Goal: Task Accomplishment & Management: Use online tool/utility

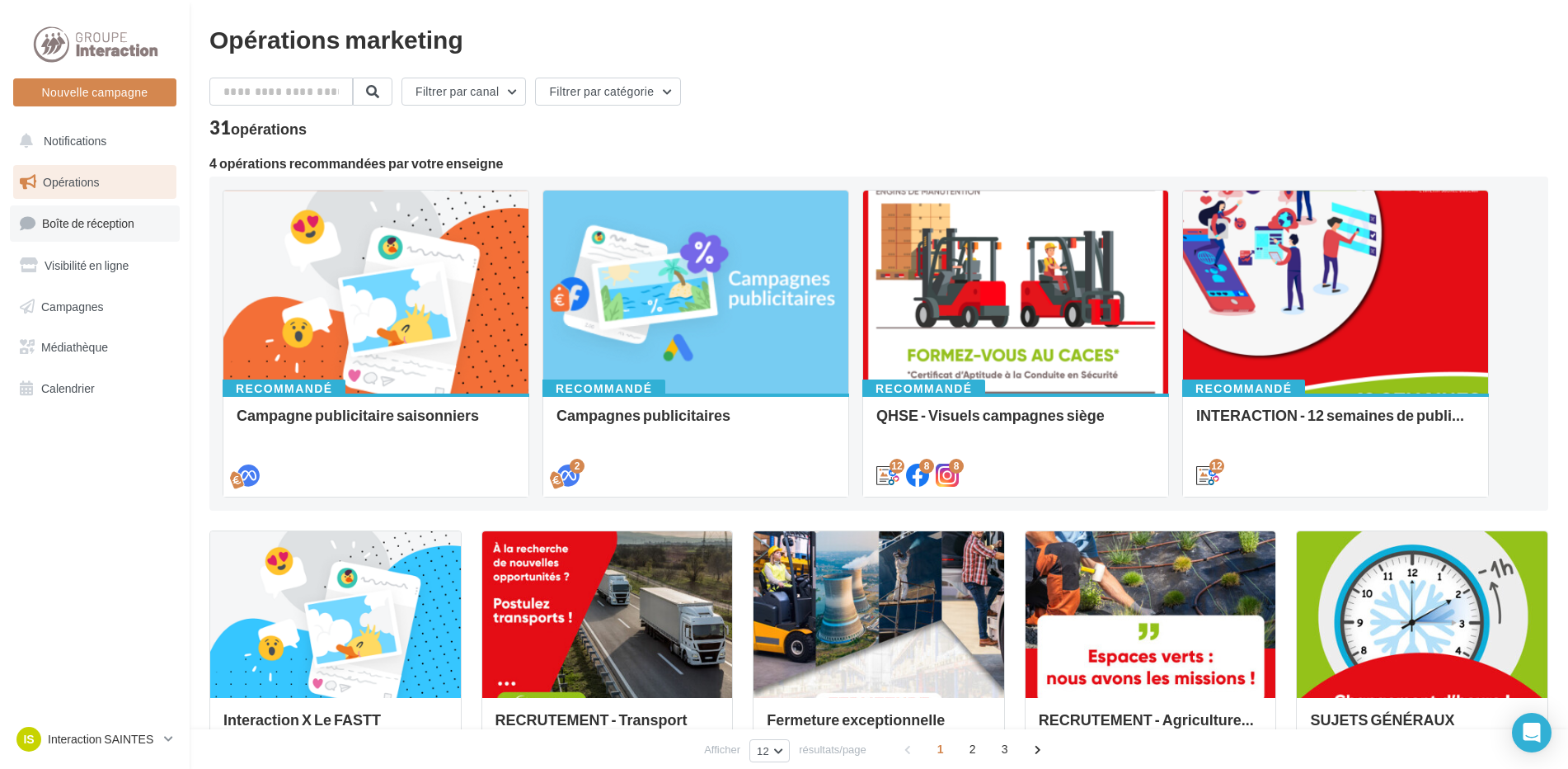
click at [90, 224] on span "Boîte de réception" at bounding box center [88, 224] width 92 height 14
click at [90, 312] on span "Campagnes" at bounding box center [72, 306] width 63 height 14
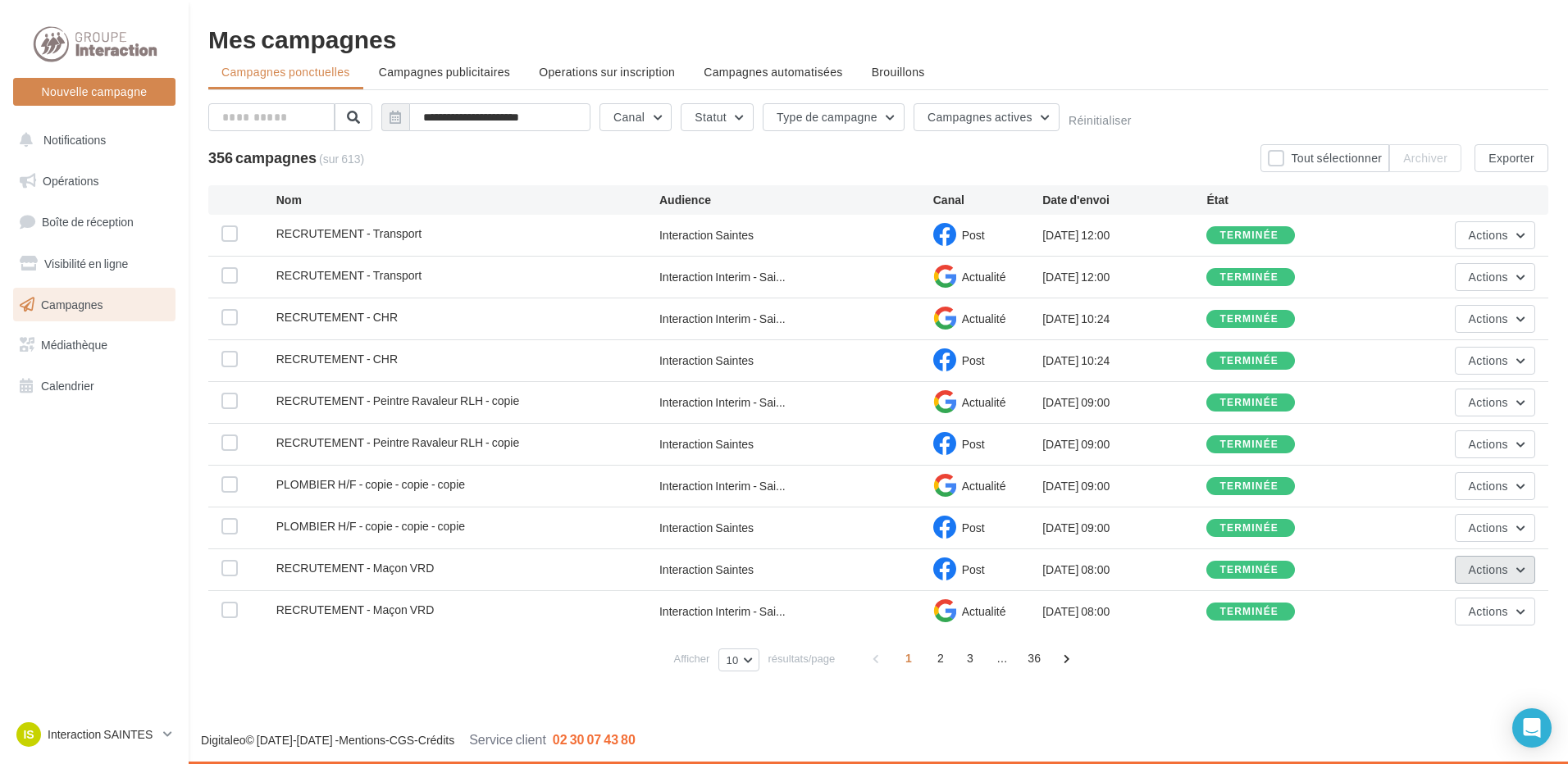
click at [1484, 569] on span "Actions" at bounding box center [1488, 569] width 39 height 14
click at [1445, 608] on button "Voir les résultats" at bounding box center [1452, 608] width 164 height 43
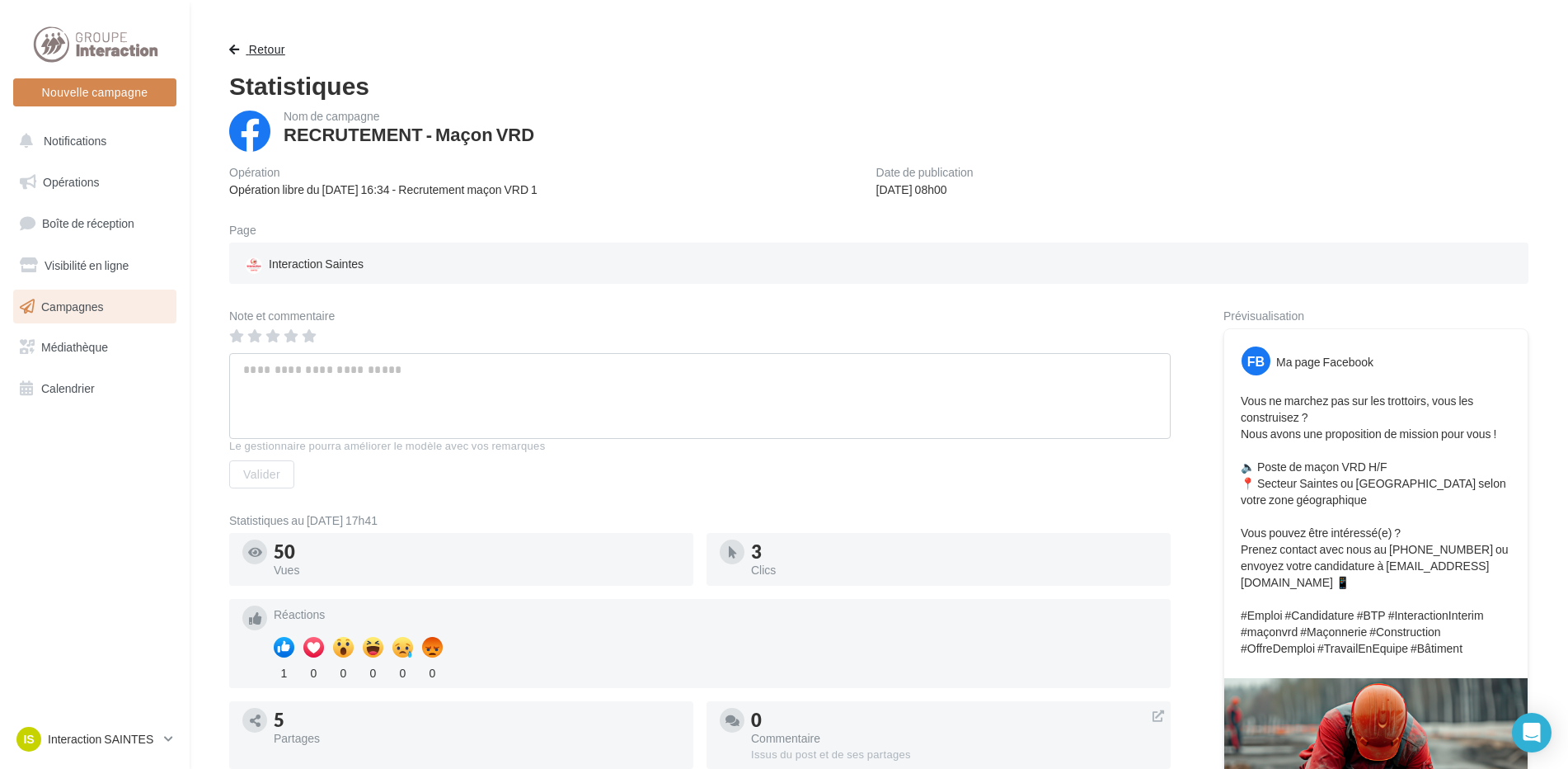
click at [259, 48] on span "Retour" at bounding box center [267, 49] width 37 height 14
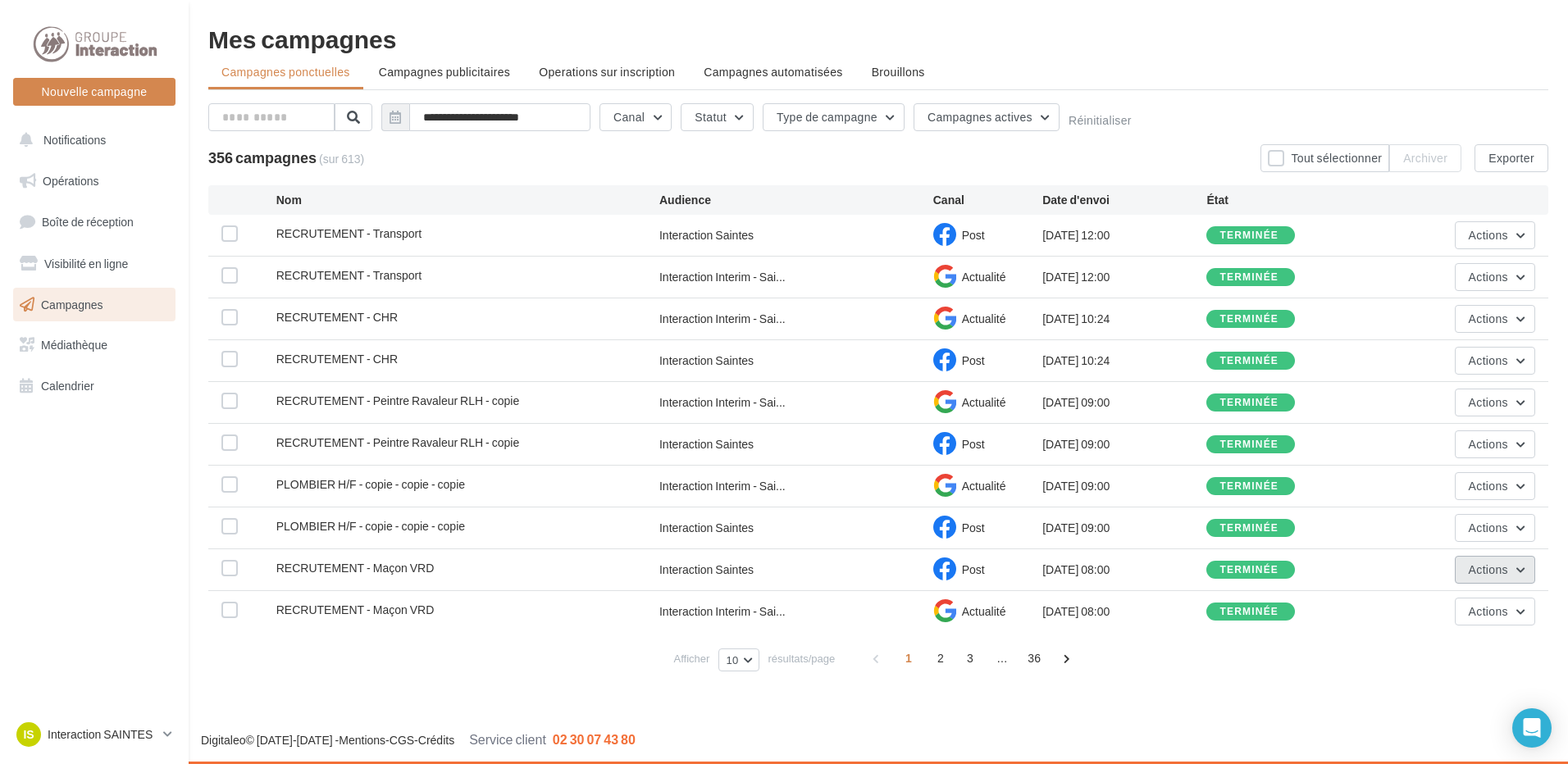
click at [1468, 576] on button "Actions" at bounding box center [1494, 569] width 80 height 28
click at [1433, 699] on button "Dupliquer" at bounding box center [1452, 693] width 164 height 43
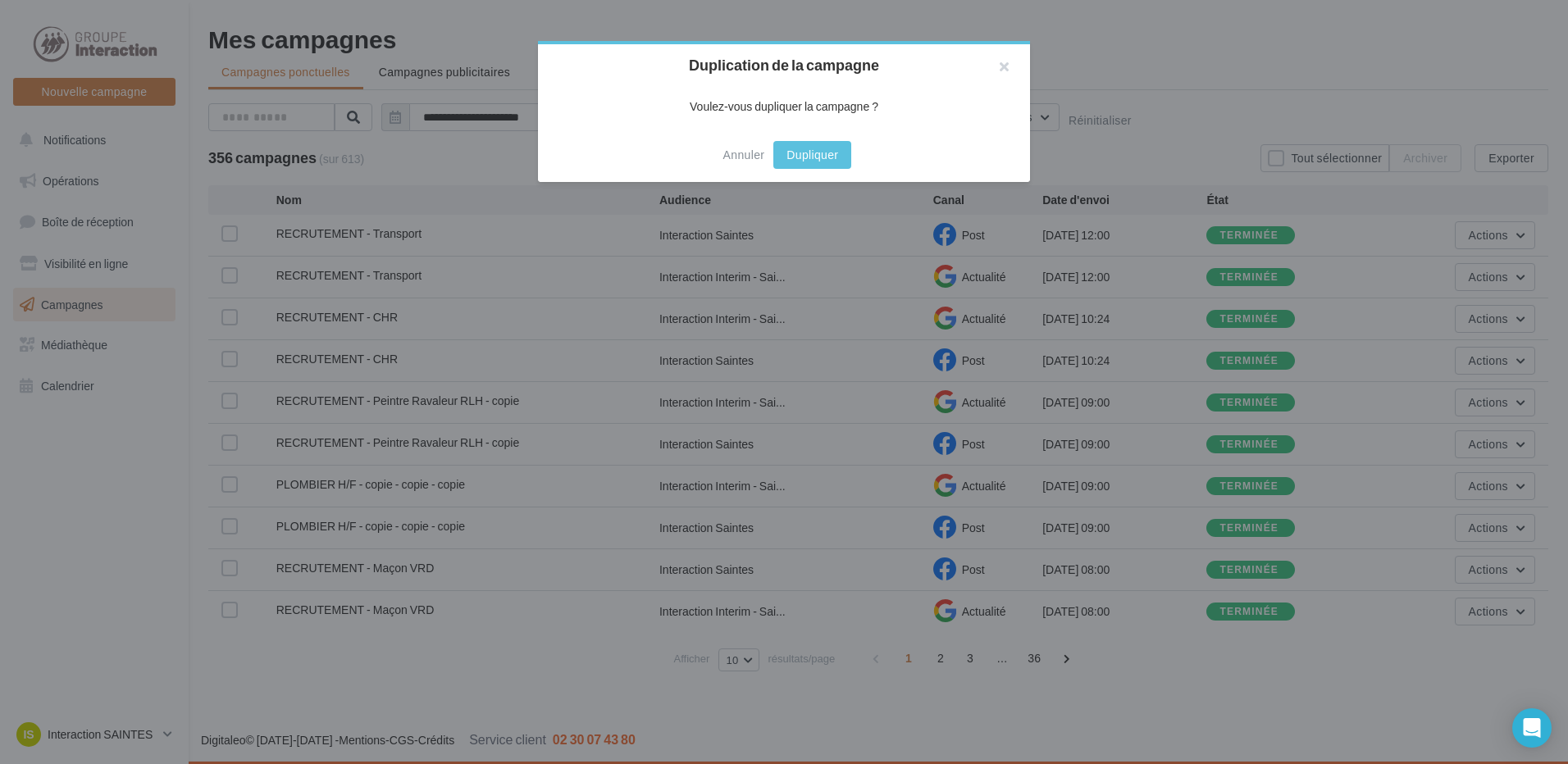
click at [825, 155] on button "Dupliquer" at bounding box center [812, 155] width 78 height 28
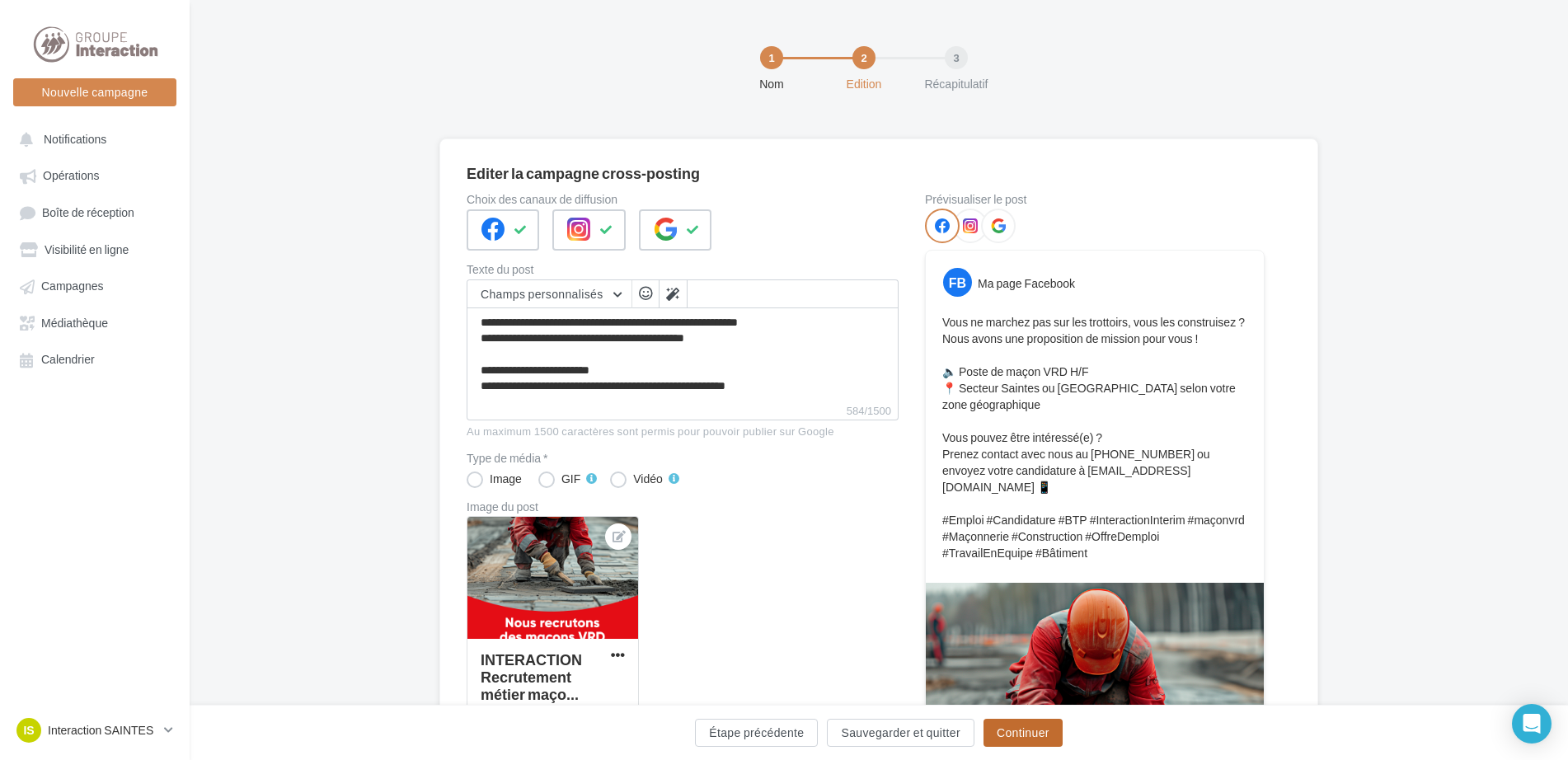
drag, startPoint x: 1029, startPoint y: 736, endPoint x: 1021, endPoint y: 714, distance: 23.4
click at [1030, 737] on button "Continuer" at bounding box center [1023, 732] width 80 height 28
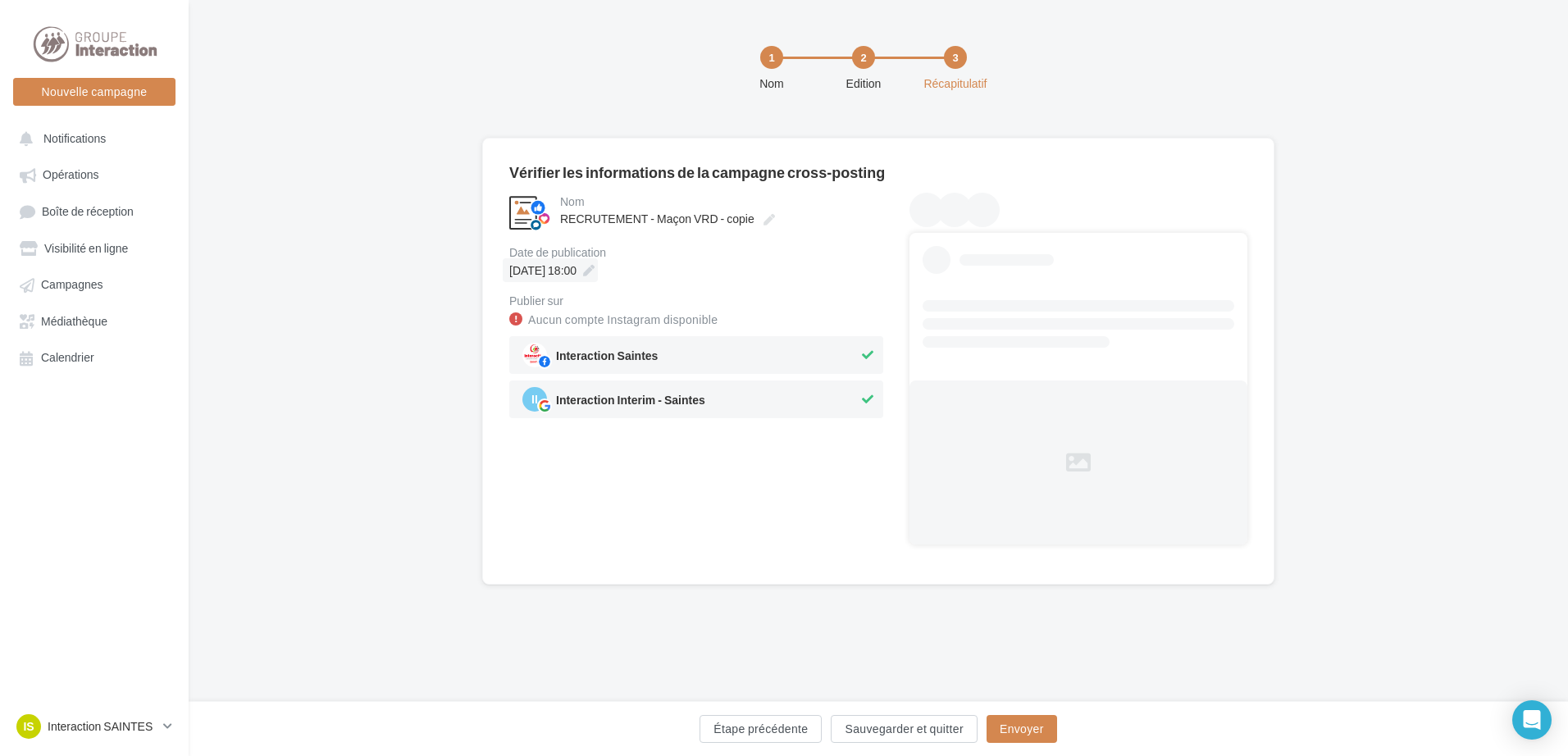
click at [595, 274] on icon at bounding box center [588, 270] width 12 height 12
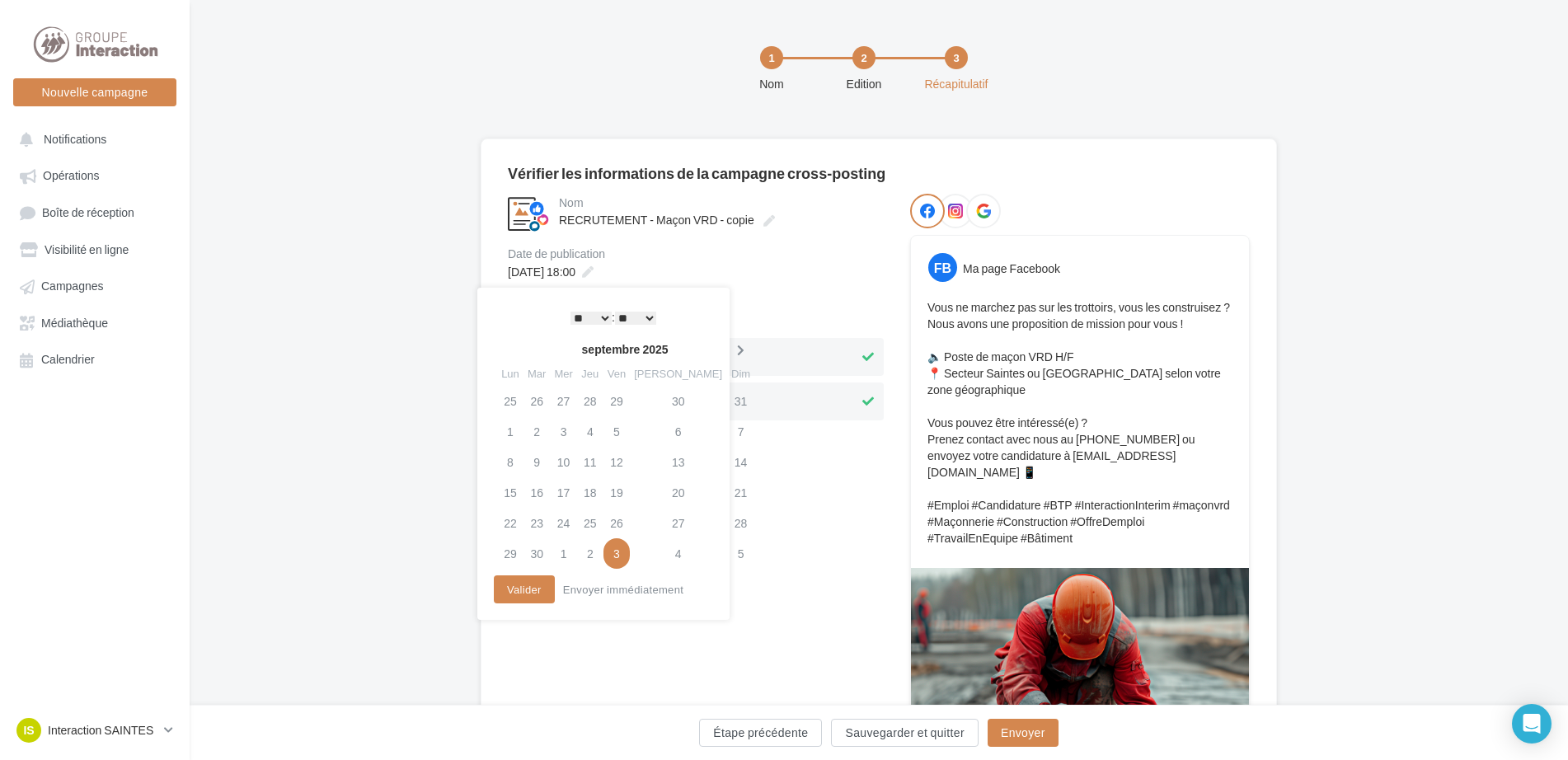
click at [730, 346] on icon at bounding box center [740, 350] width 21 height 12
click at [512, 428] on td "6" at bounding box center [507, 432] width 27 height 30
click at [595, 320] on select "* * * * * * * * * * ** ** ** ** ** ** ** ** ** ** ** ** ** **" at bounding box center [587, 318] width 41 height 13
click at [601, 318] on select "* * * * * * * * * * ** ** ** ** ** ** ** ** ** ** ** ** ** **" at bounding box center [587, 318] width 41 height 13
click at [530, 587] on button "Valider" at bounding box center [520, 589] width 61 height 28
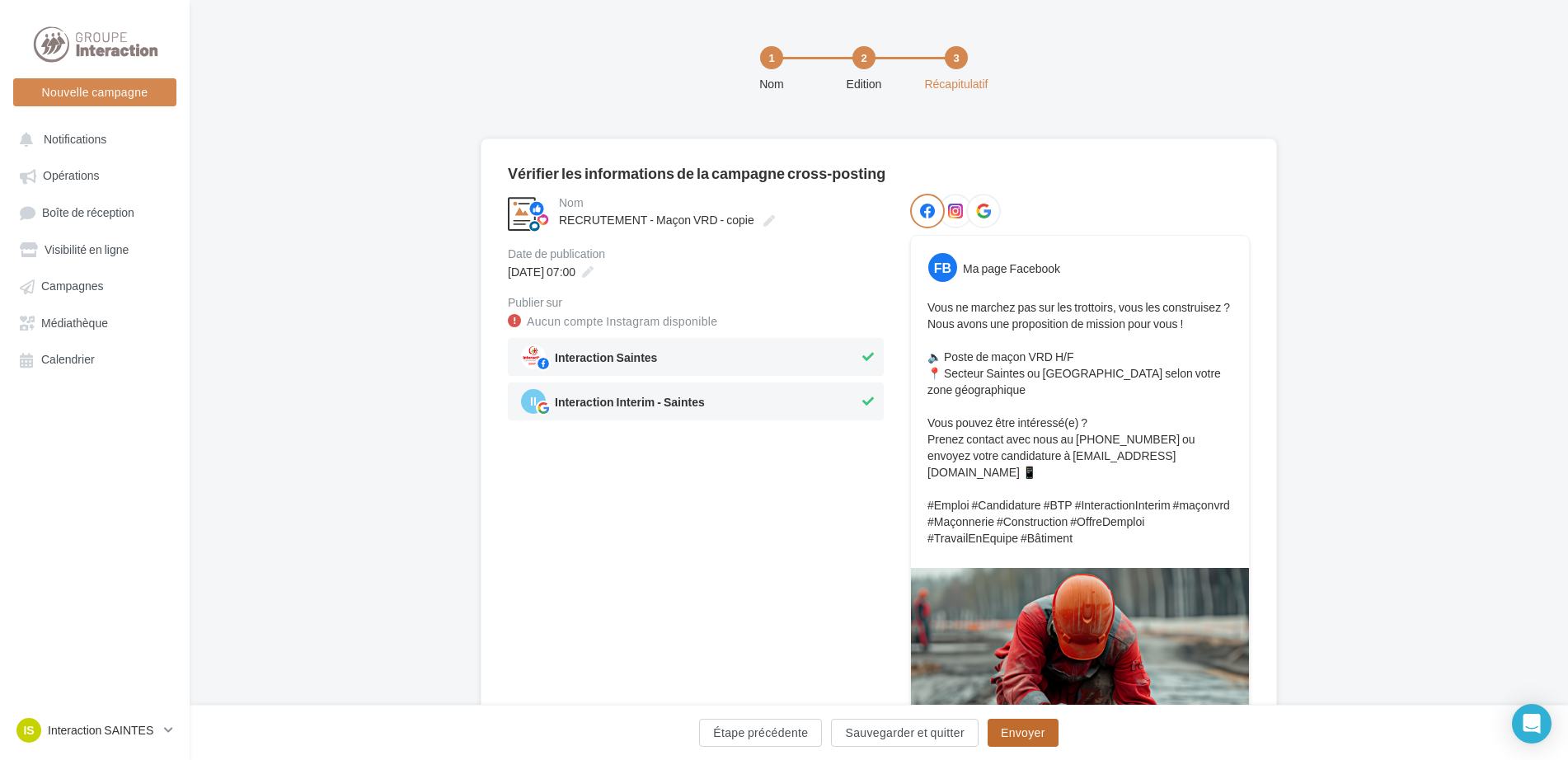
click at [1028, 735] on button "Envoyer" at bounding box center [1023, 732] width 71 height 28
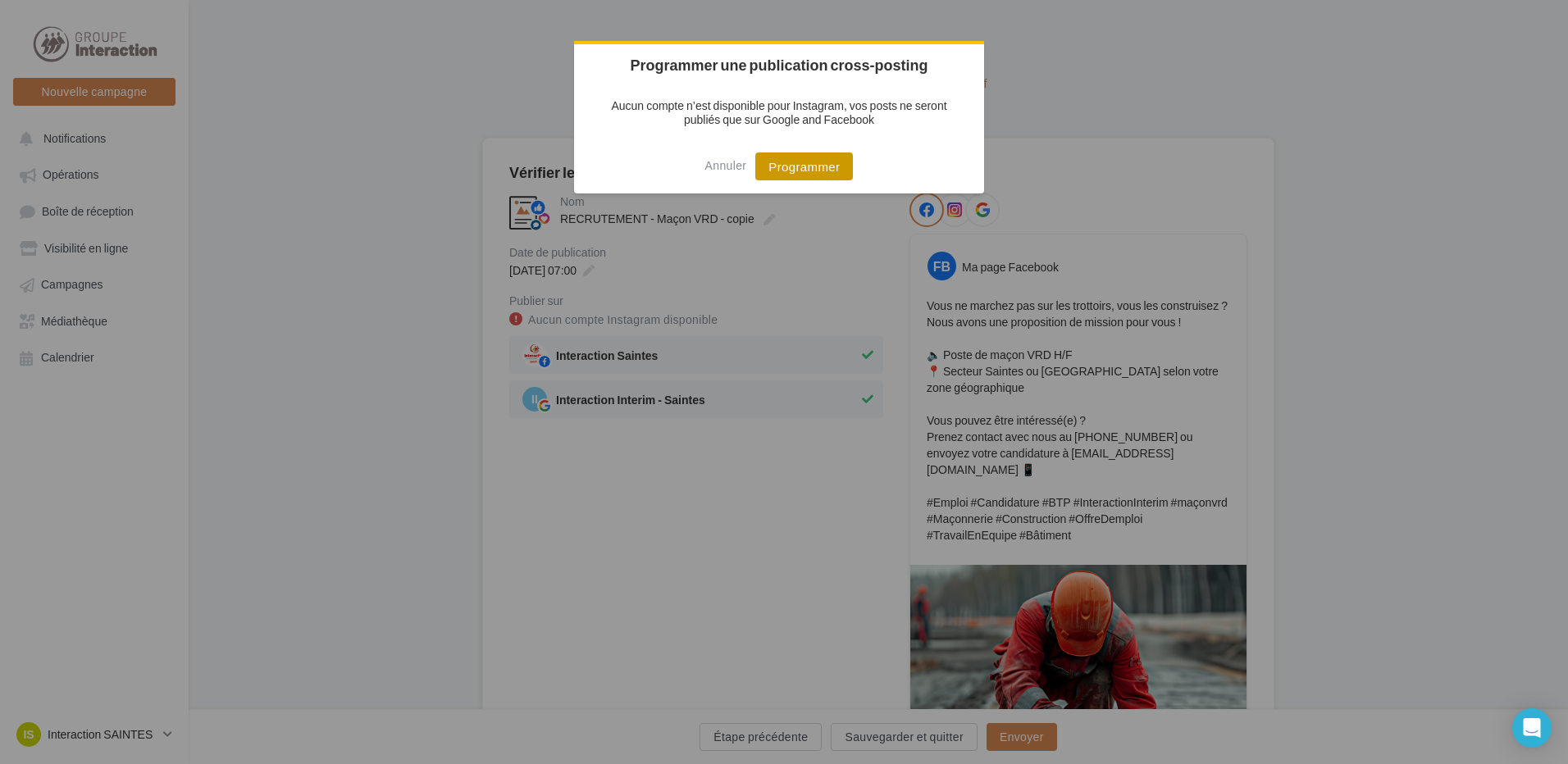
click at [774, 167] on button "Programmer" at bounding box center [804, 166] width 98 height 28
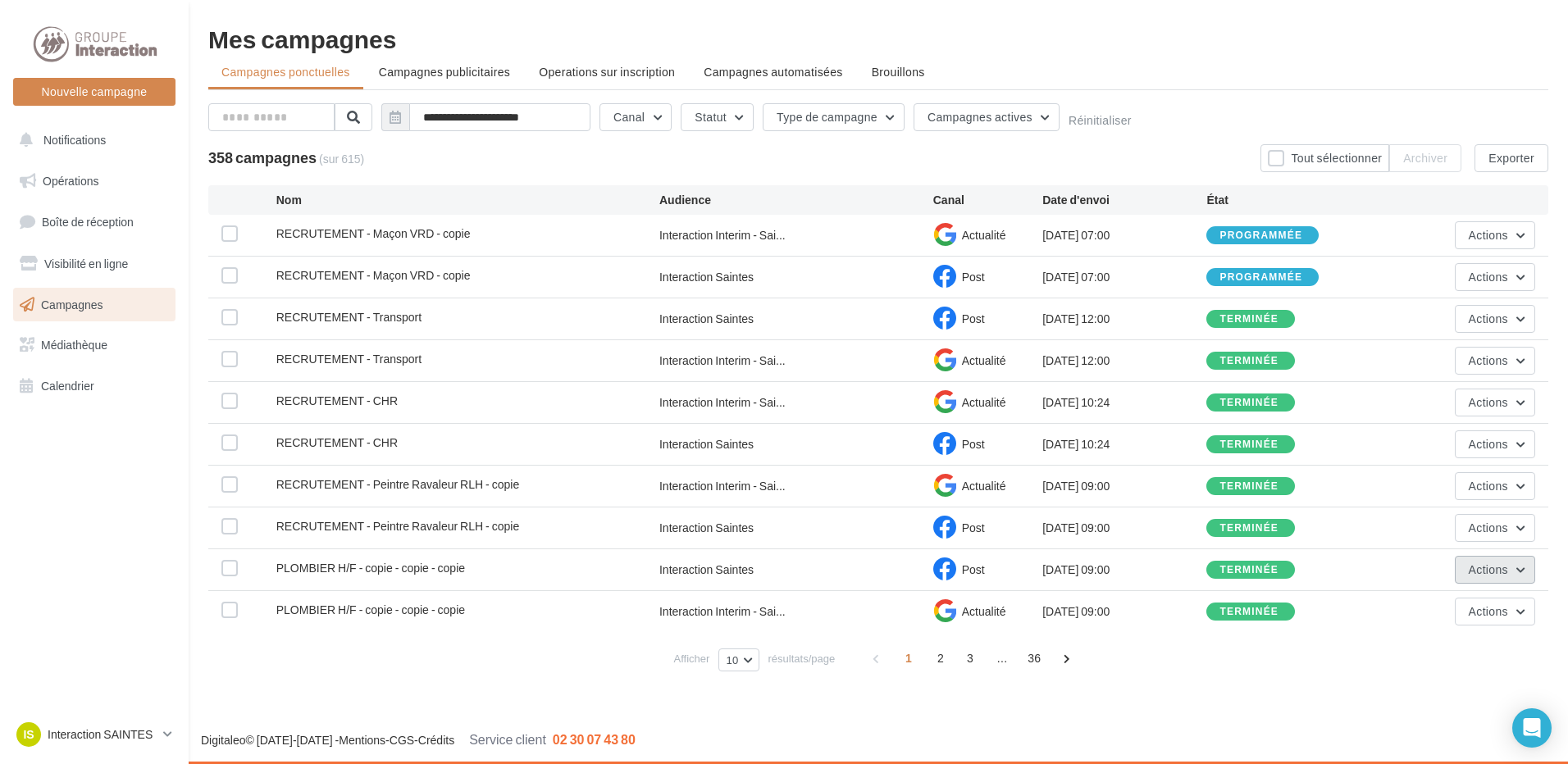
click at [1496, 570] on span "Actions" at bounding box center [1488, 569] width 39 height 14
click at [1438, 704] on button "Dupliquer" at bounding box center [1452, 693] width 164 height 43
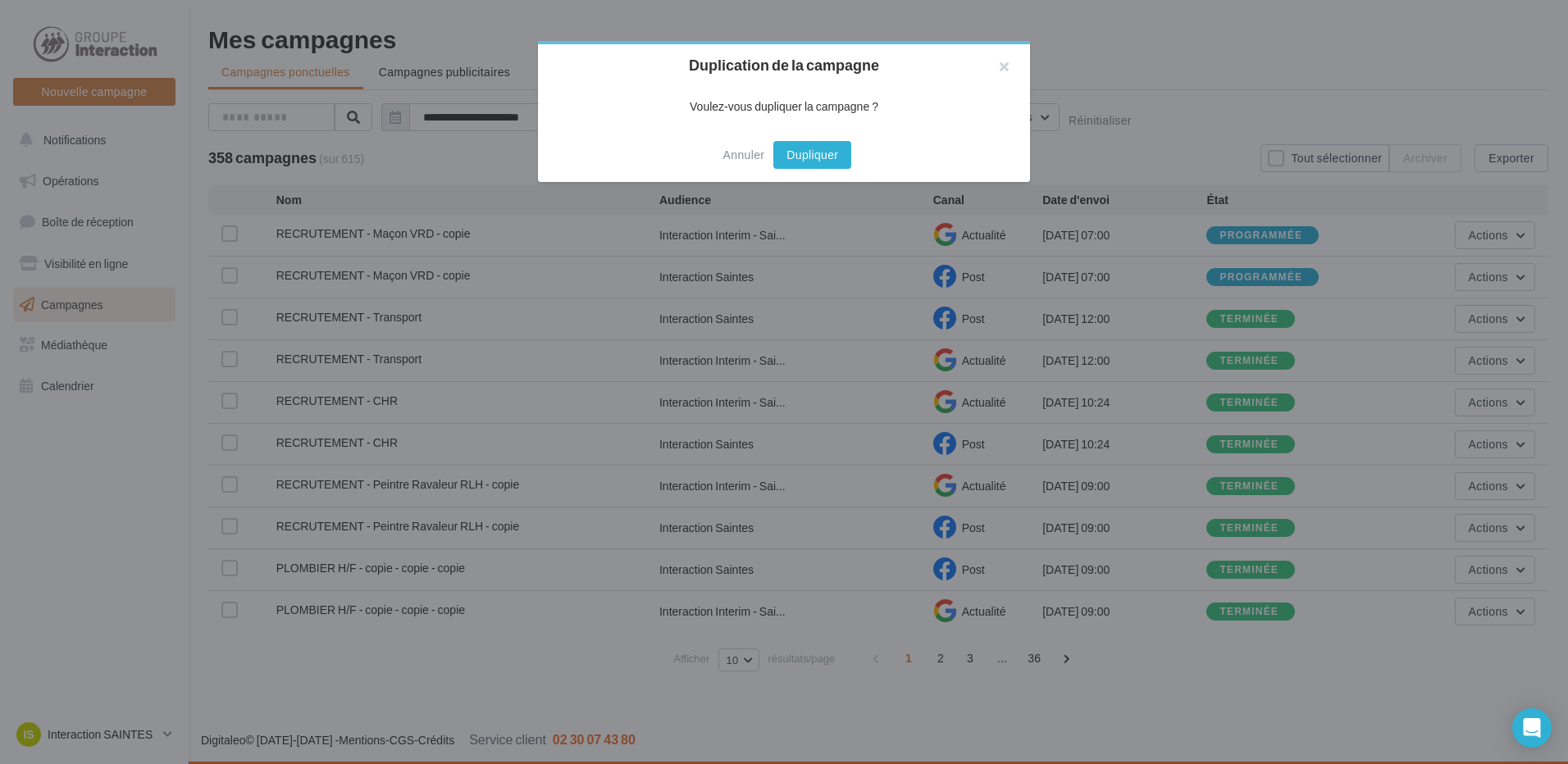
click at [808, 155] on button "Dupliquer" at bounding box center [812, 155] width 78 height 28
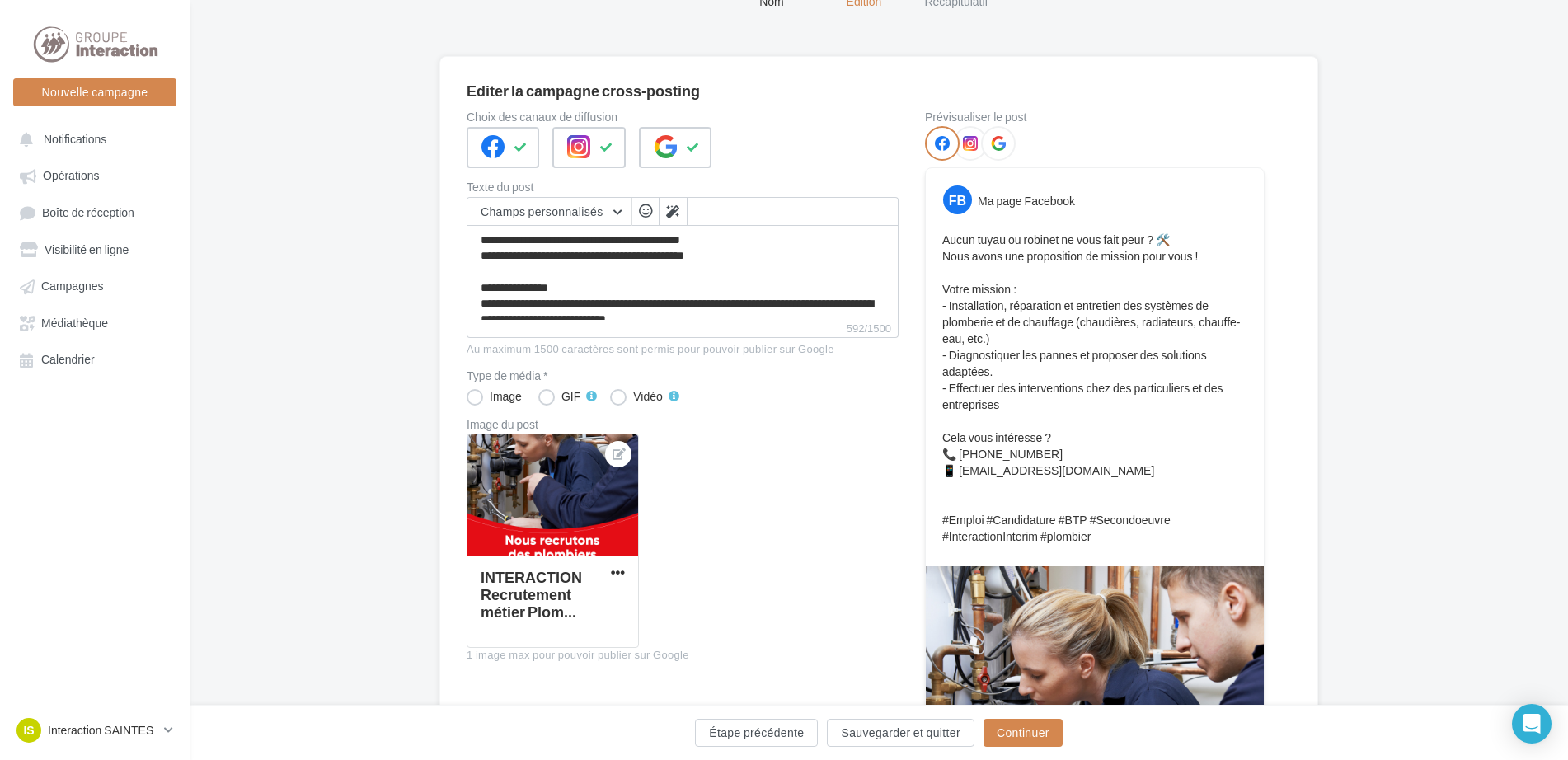
scroll to position [165, 0]
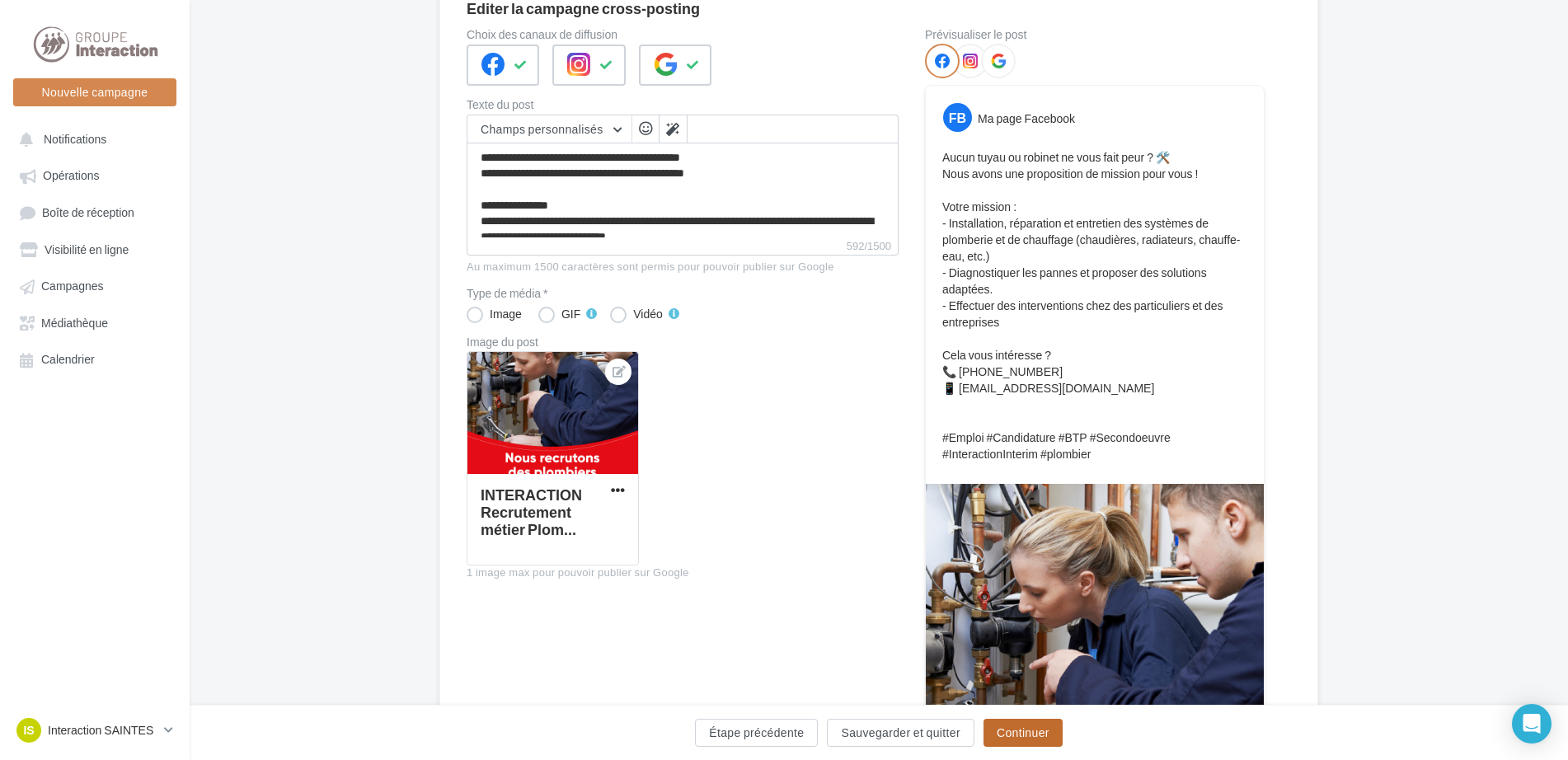
click at [1042, 730] on button "Continuer" at bounding box center [1023, 732] width 80 height 28
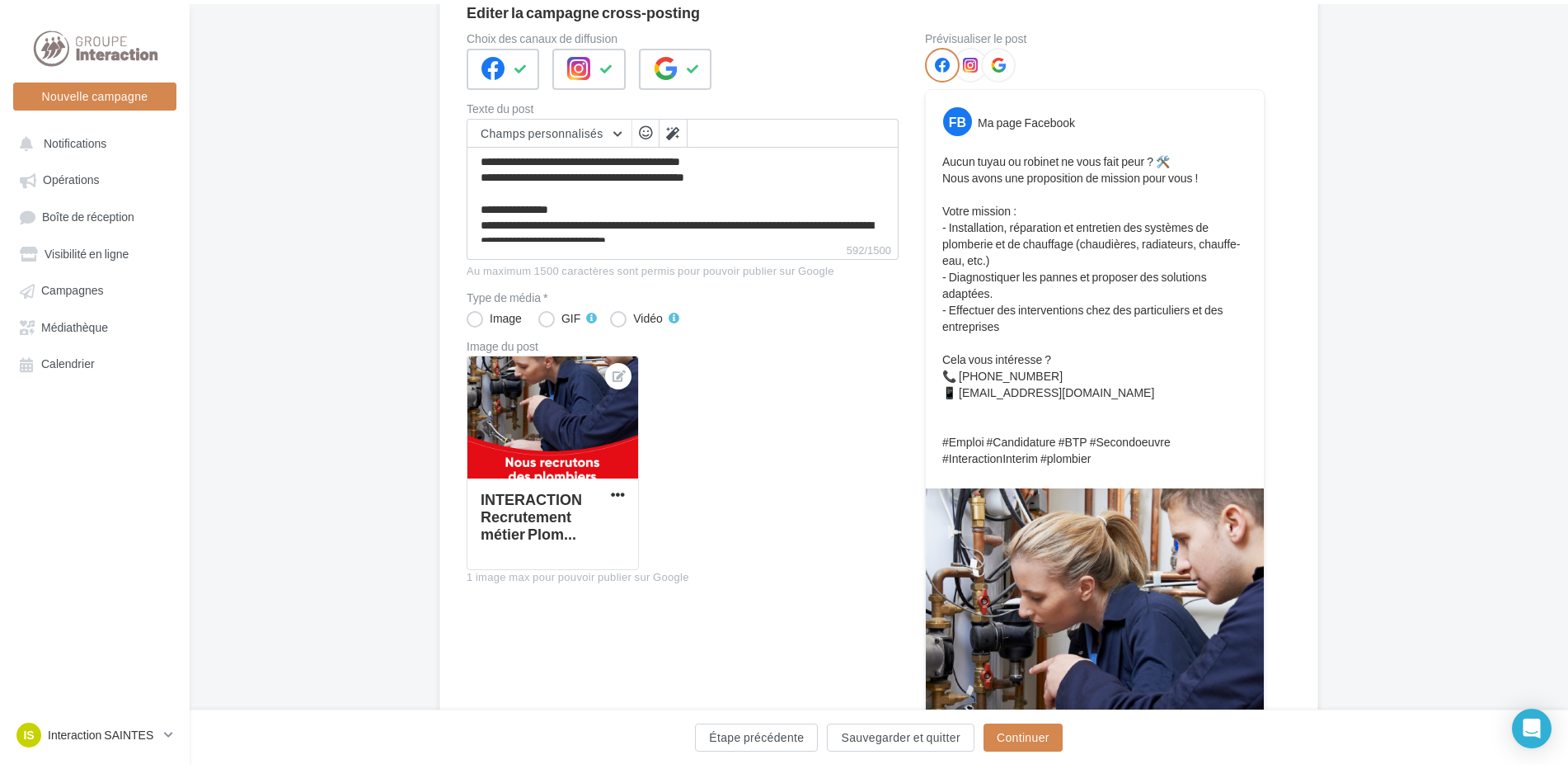
scroll to position [0, 0]
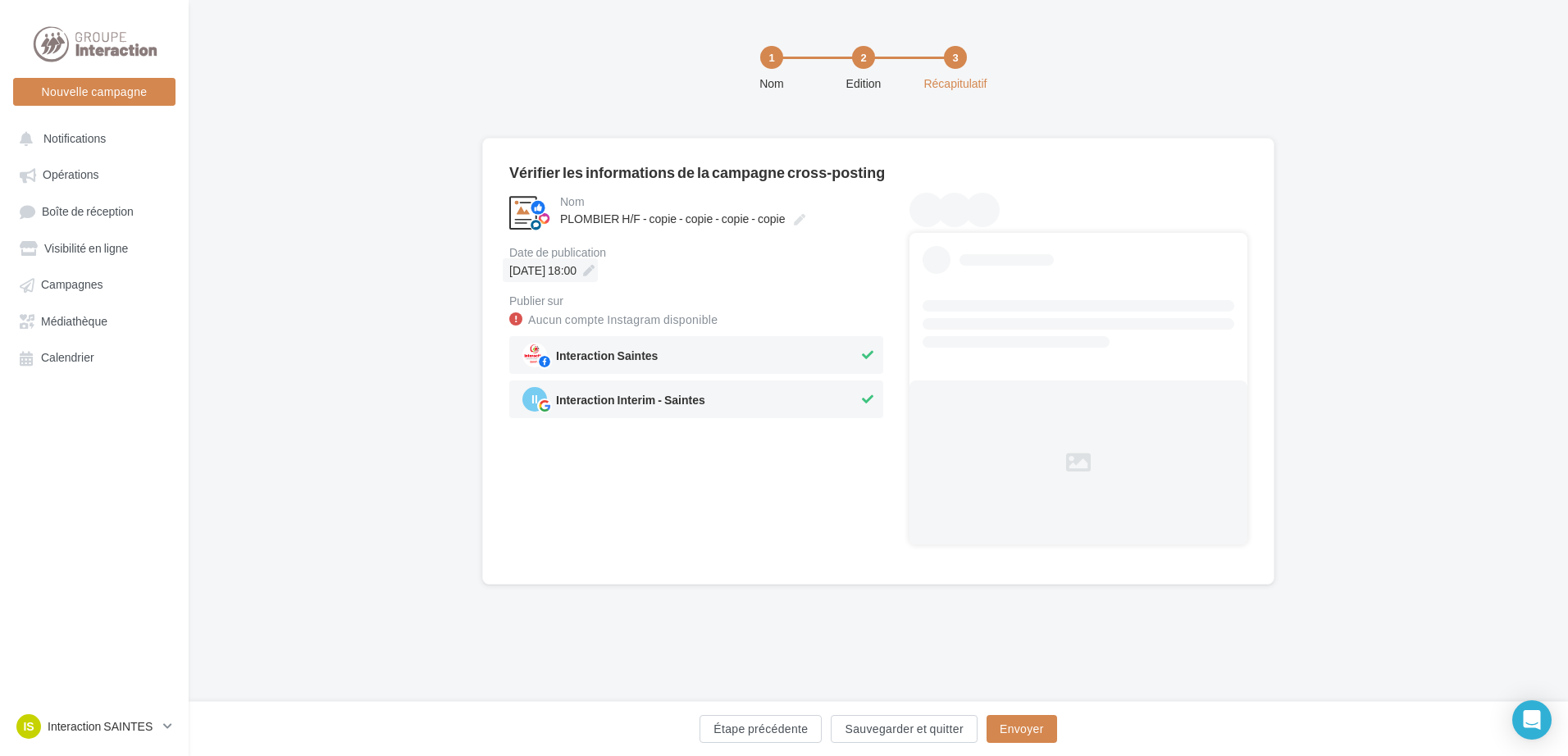
click at [595, 268] on icon at bounding box center [588, 270] width 12 height 12
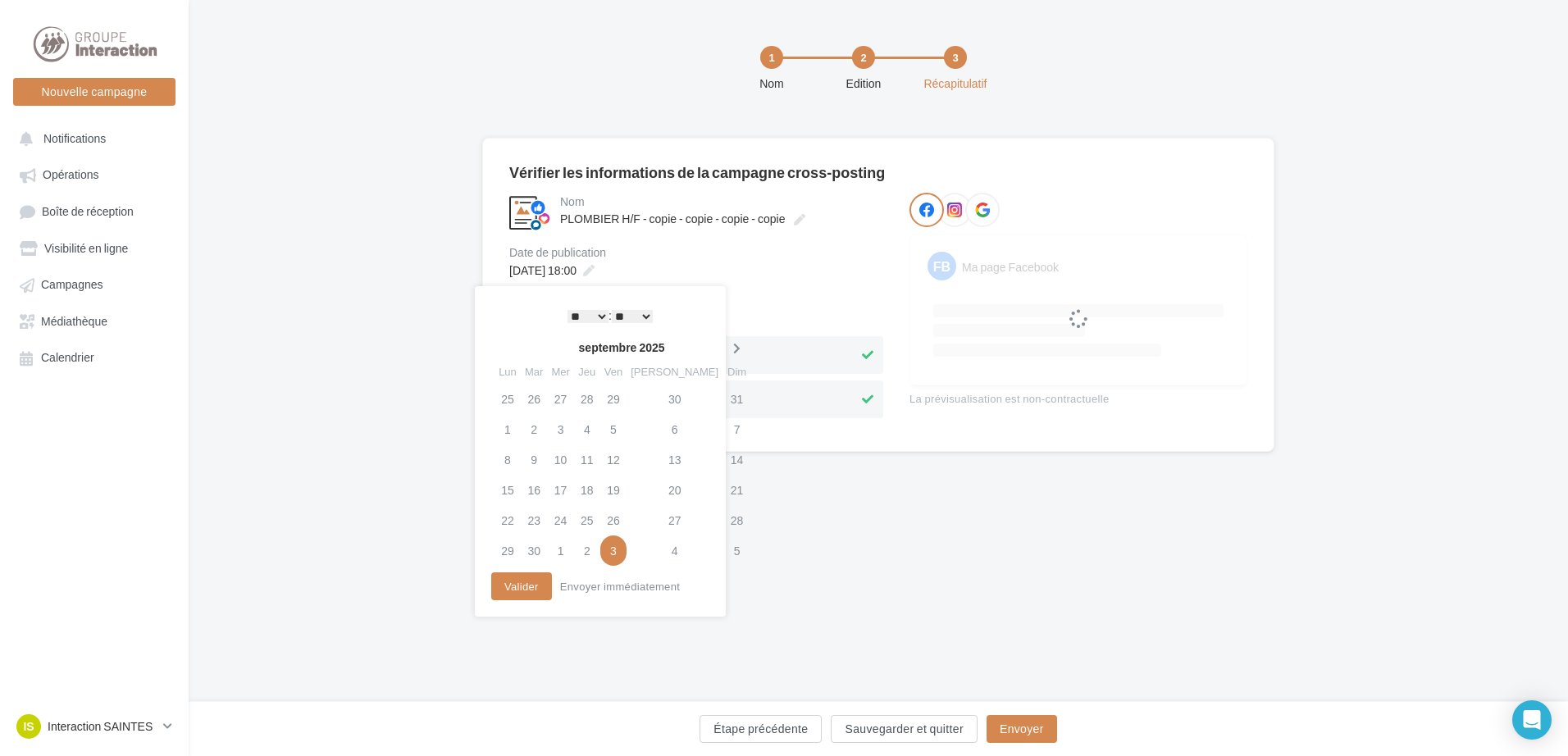
click at [726, 349] on icon at bounding box center [736, 349] width 20 height 12
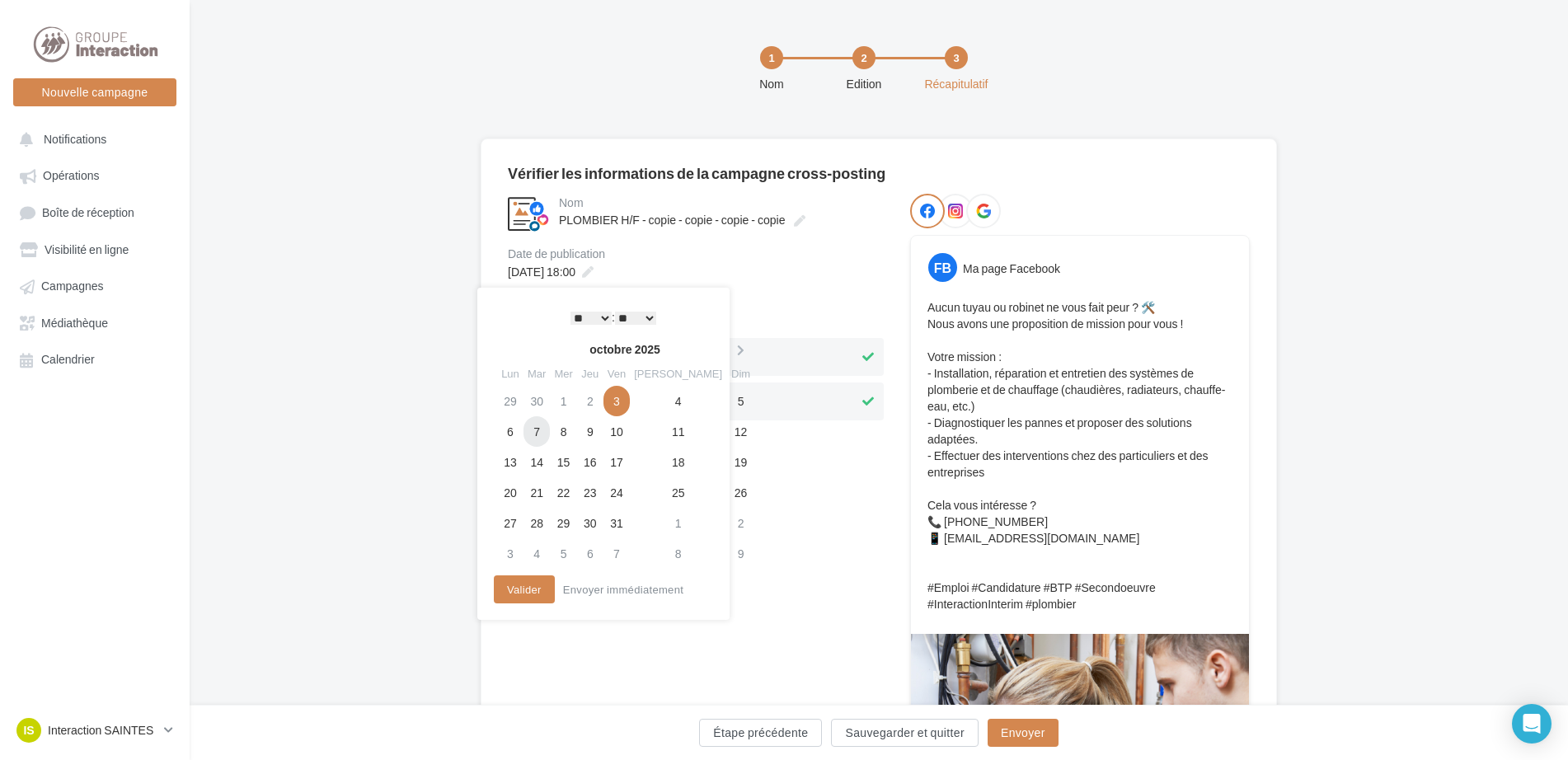
click at [536, 432] on td "7" at bounding box center [537, 432] width 27 height 30
click at [598, 319] on select "* * * * * * * * * * ** ** ** ** ** ** ** ** ** ** ** ** ** **" at bounding box center [587, 318] width 41 height 13
click at [535, 584] on button "Valider" at bounding box center [520, 589] width 61 height 28
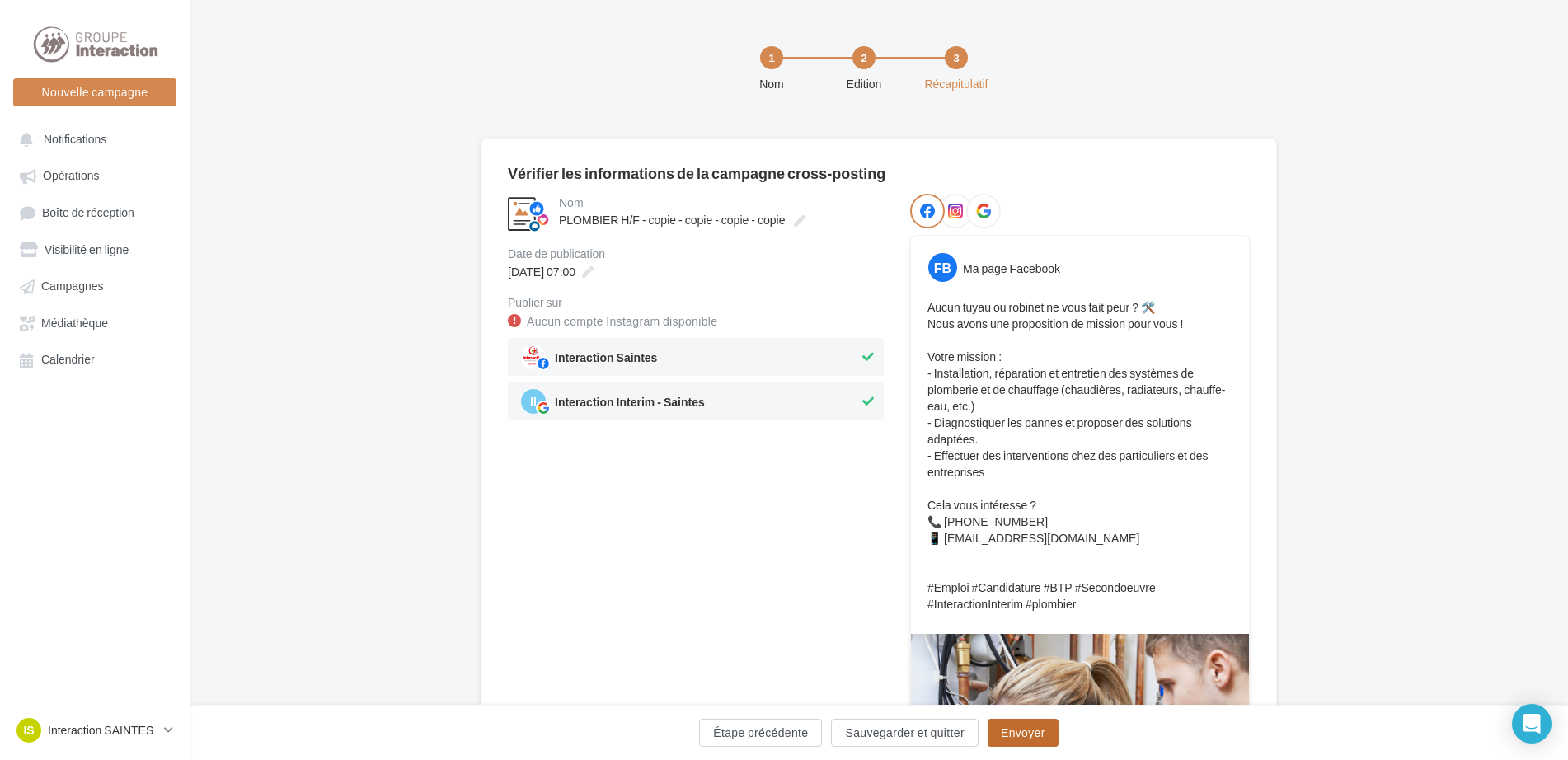
click at [1033, 733] on button "Envoyer" at bounding box center [1023, 732] width 71 height 28
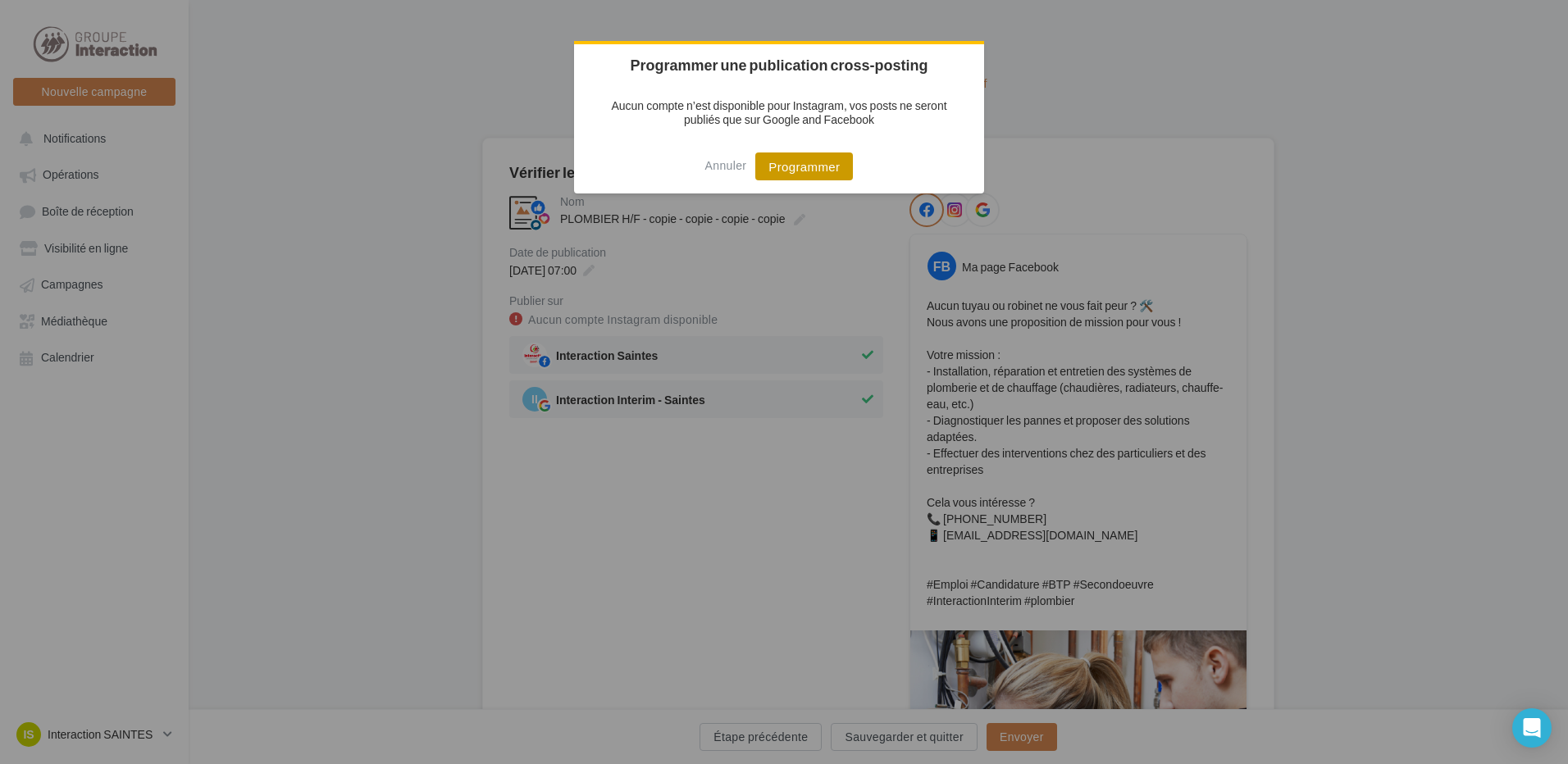
click at [804, 163] on button "Programmer" at bounding box center [804, 166] width 98 height 28
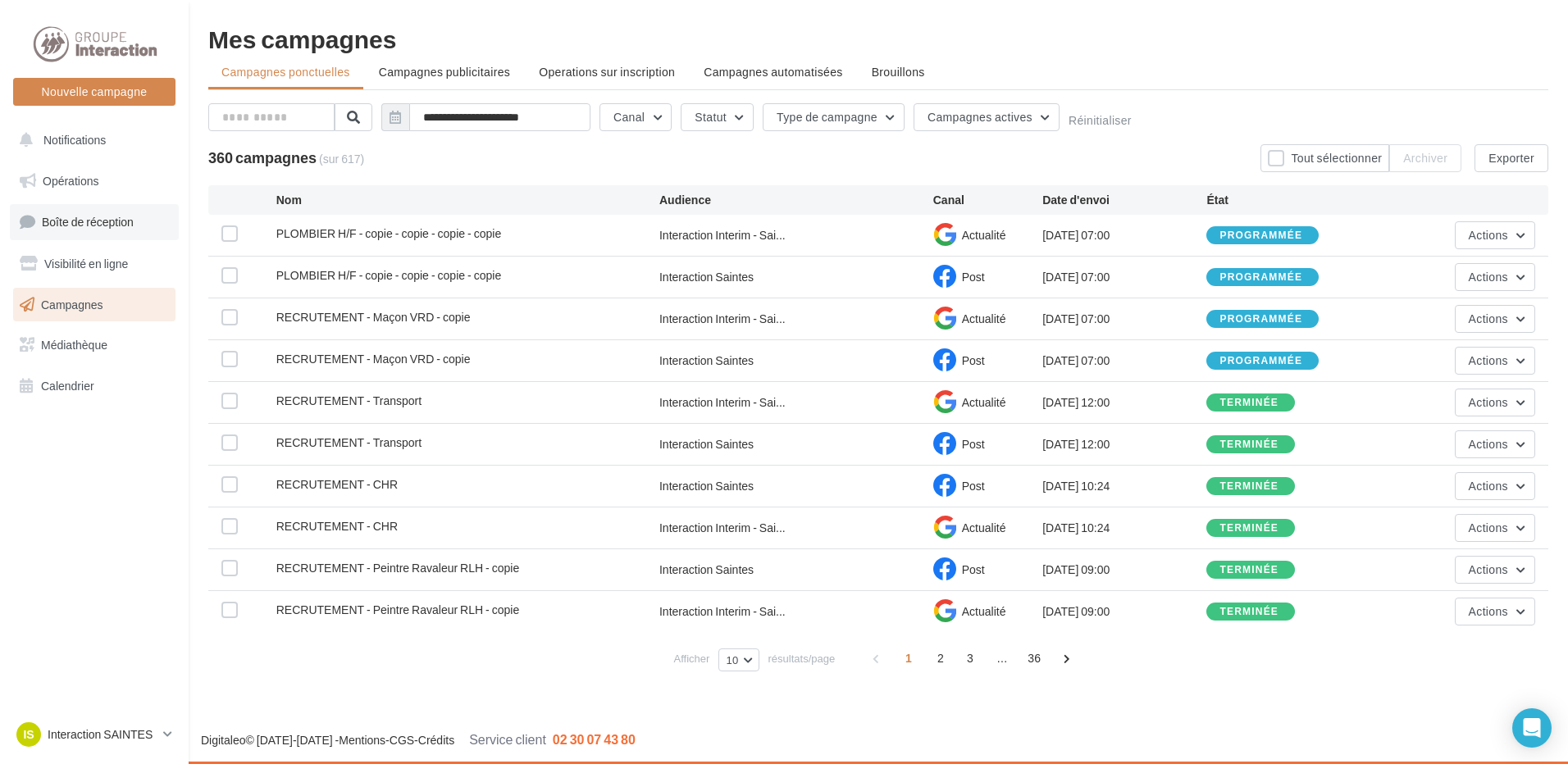
click at [97, 227] on span "Boîte de réception" at bounding box center [87, 222] width 92 height 14
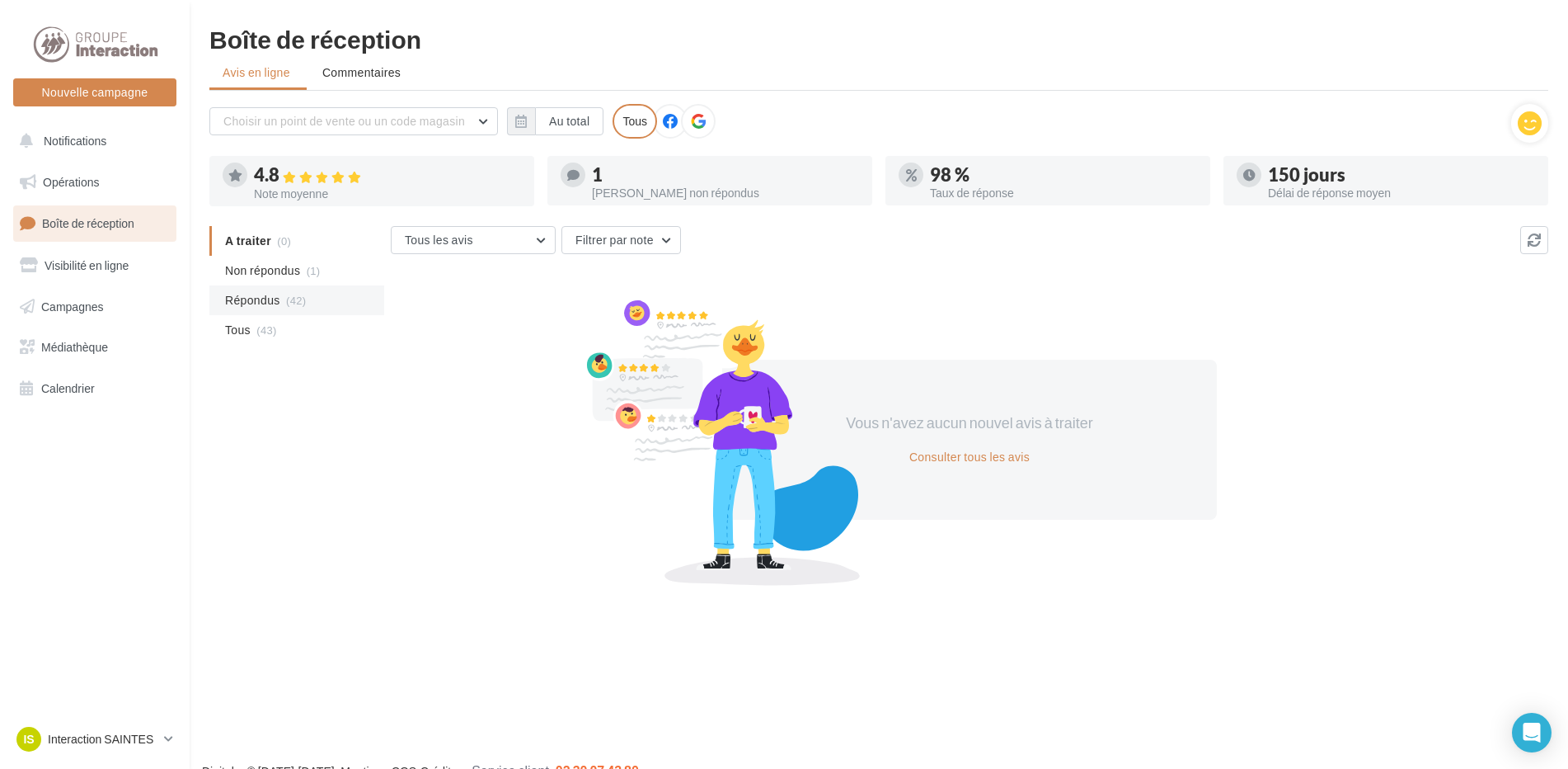
click at [269, 296] on span "Répondus" at bounding box center [253, 300] width 55 height 16
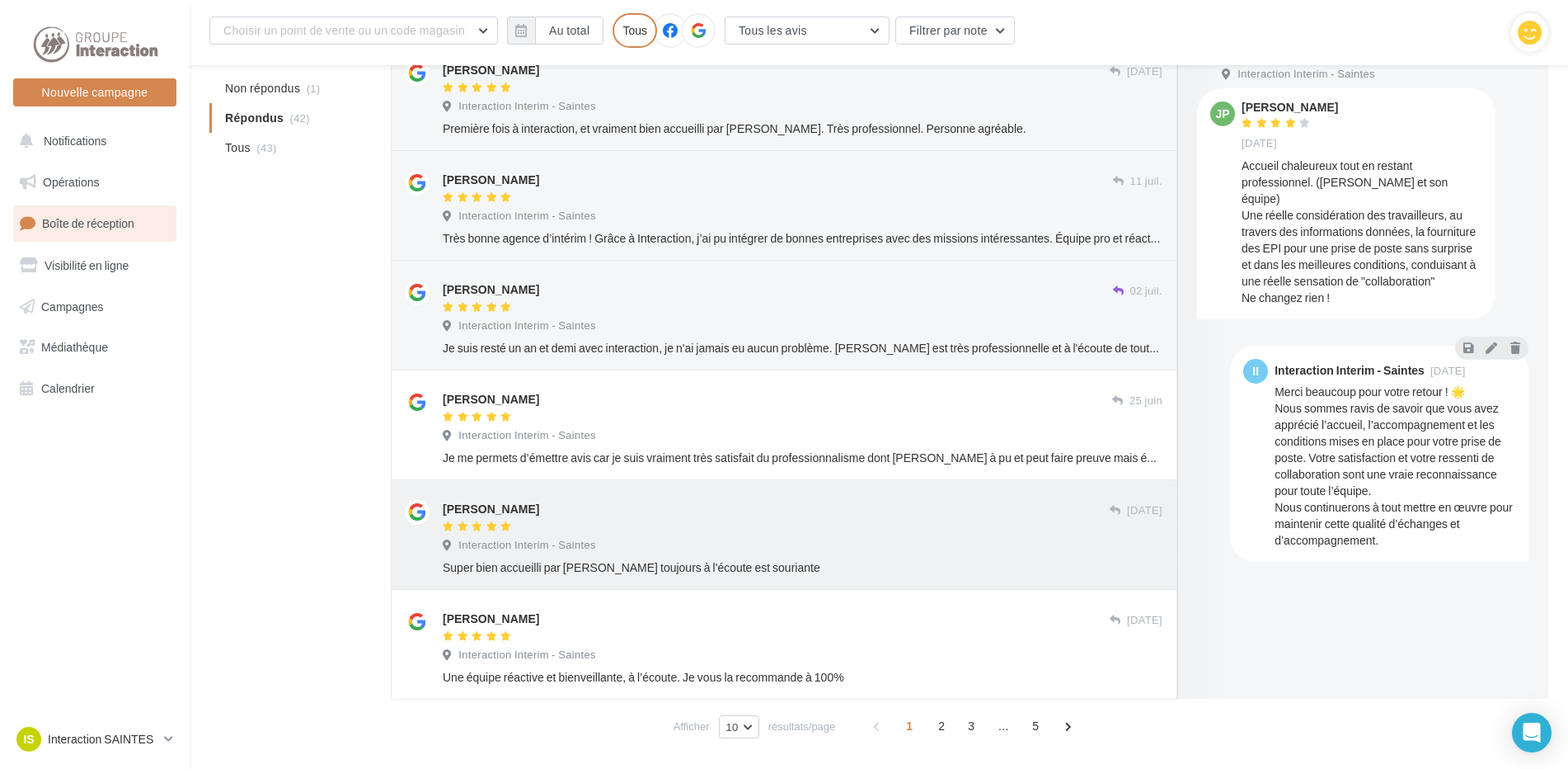
scroll to position [721, 0]
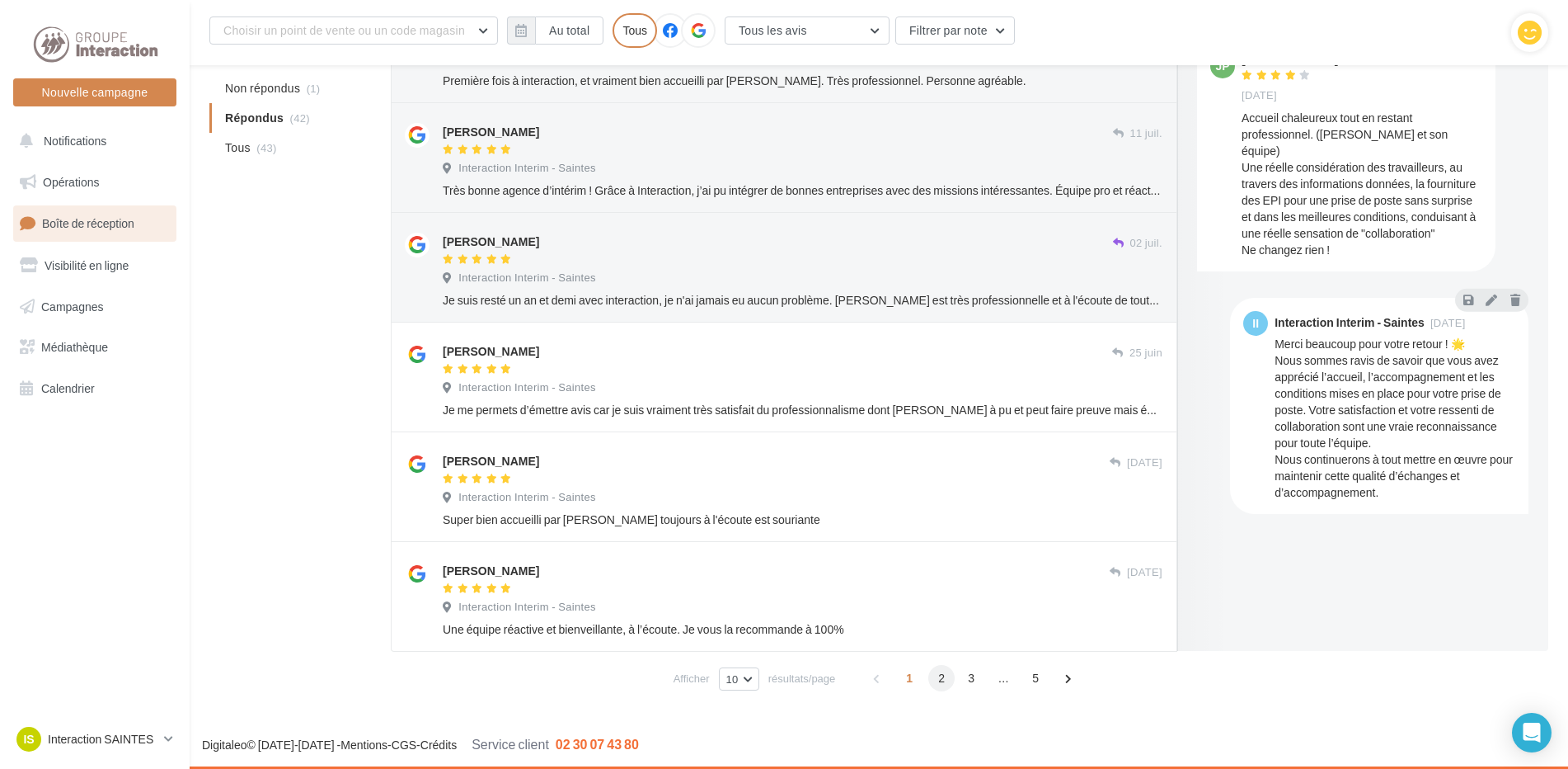
click at [939, 679] on span "2" at bounding box center [942, 678] width 27 height 27
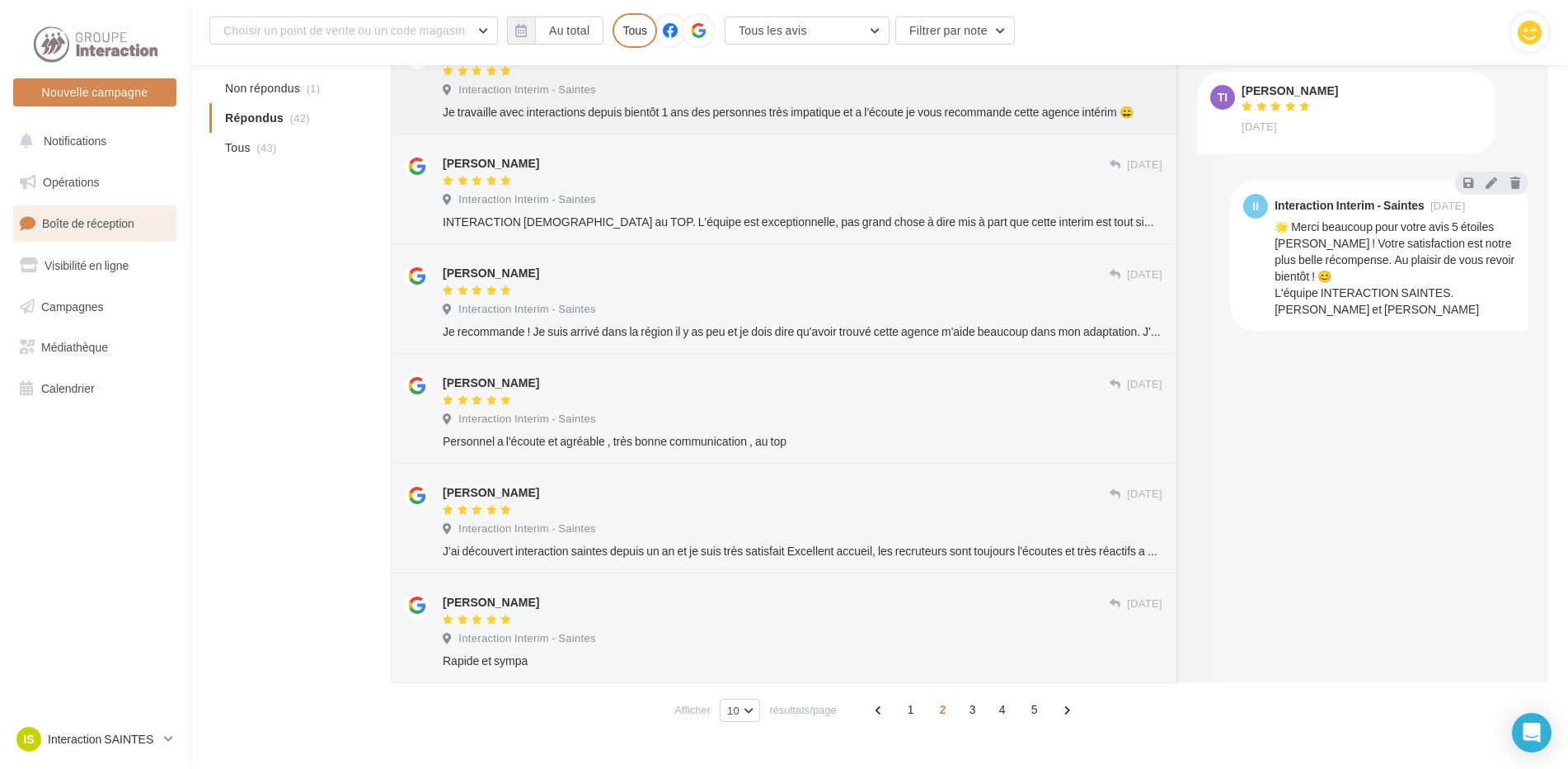
scroll to position [705, 0]
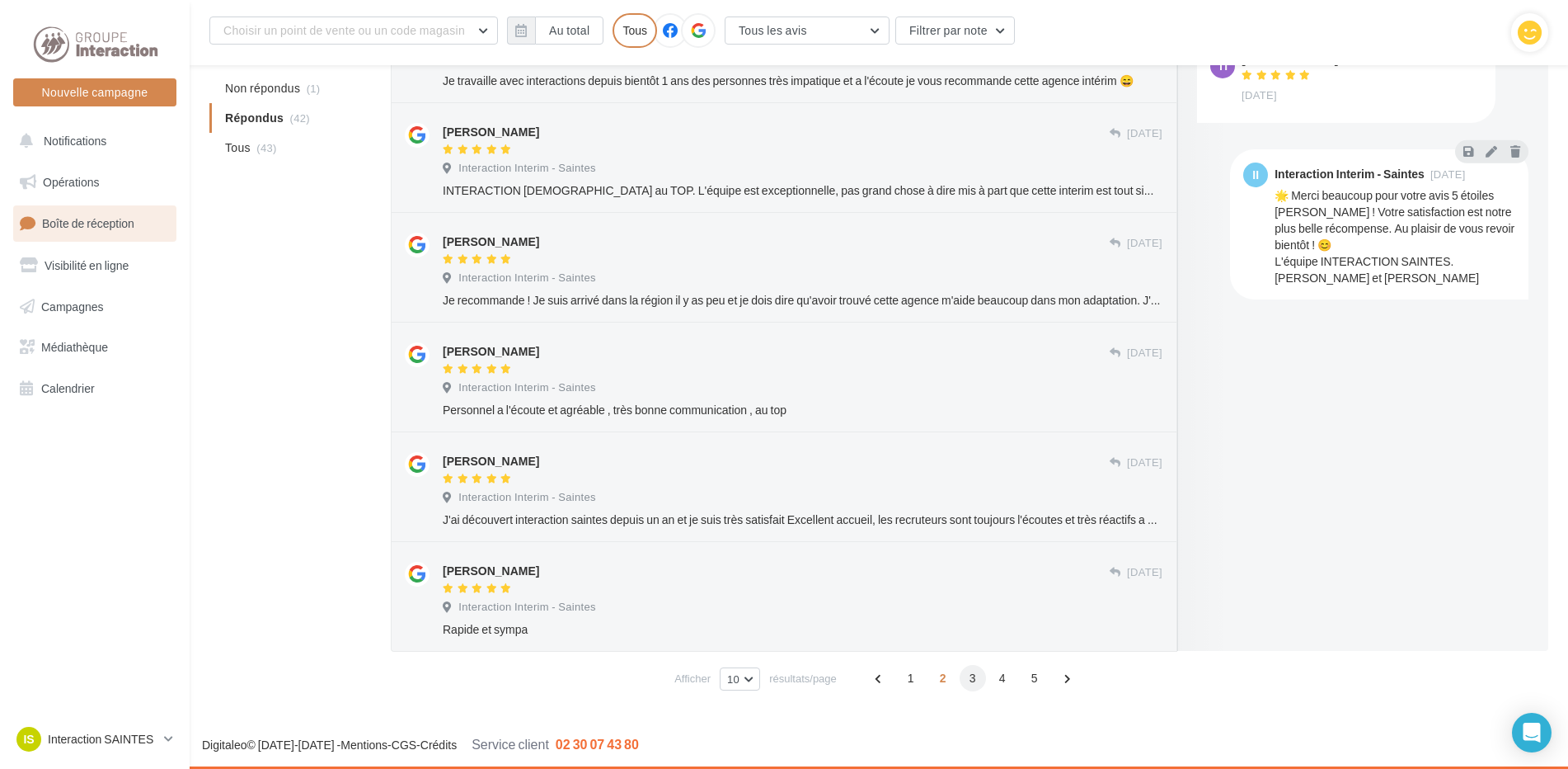
click at [973, 676] on span "3" at bounding box center [974, 678] width 27 height 27
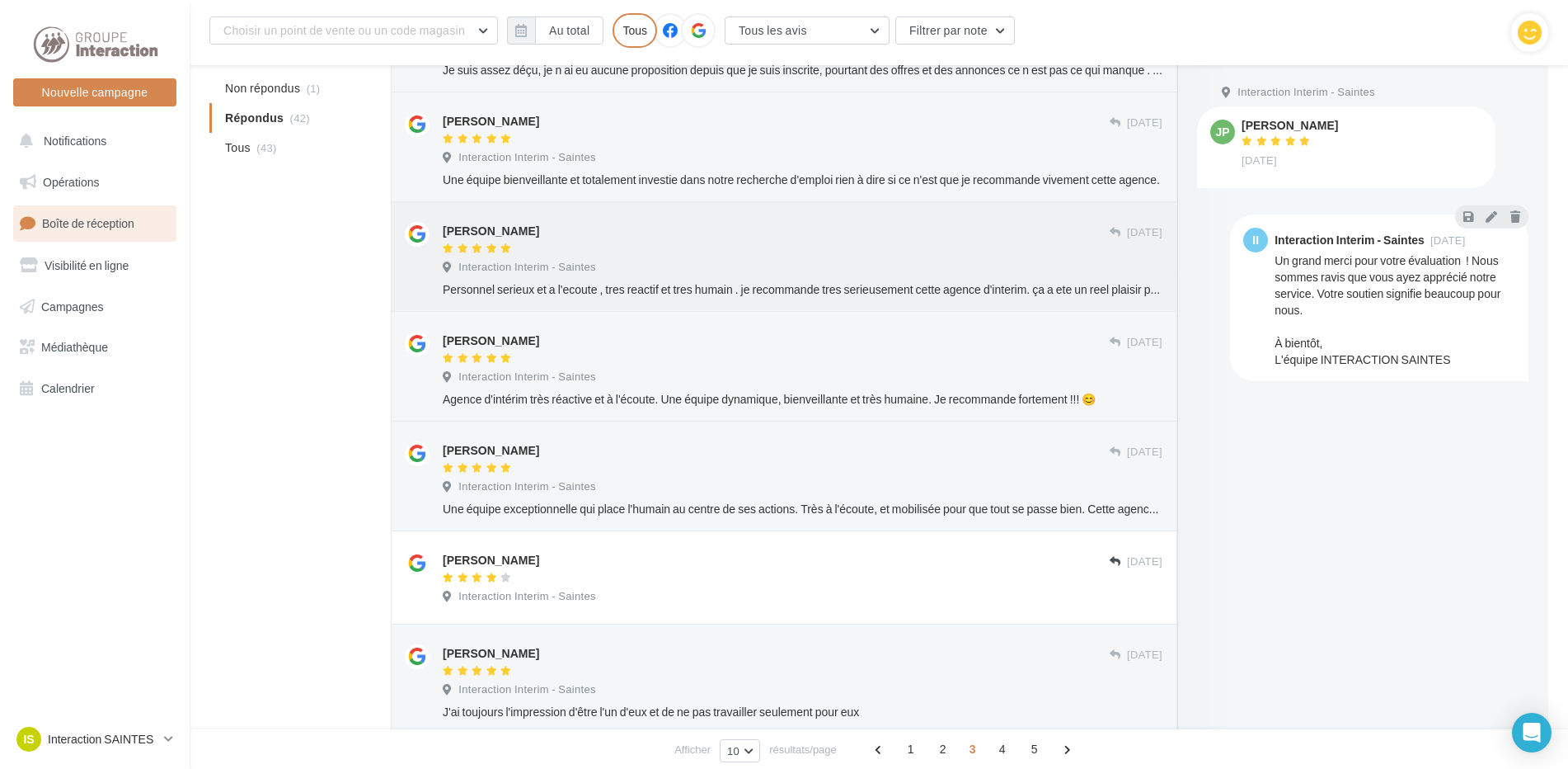
scroll to position [688, 0]
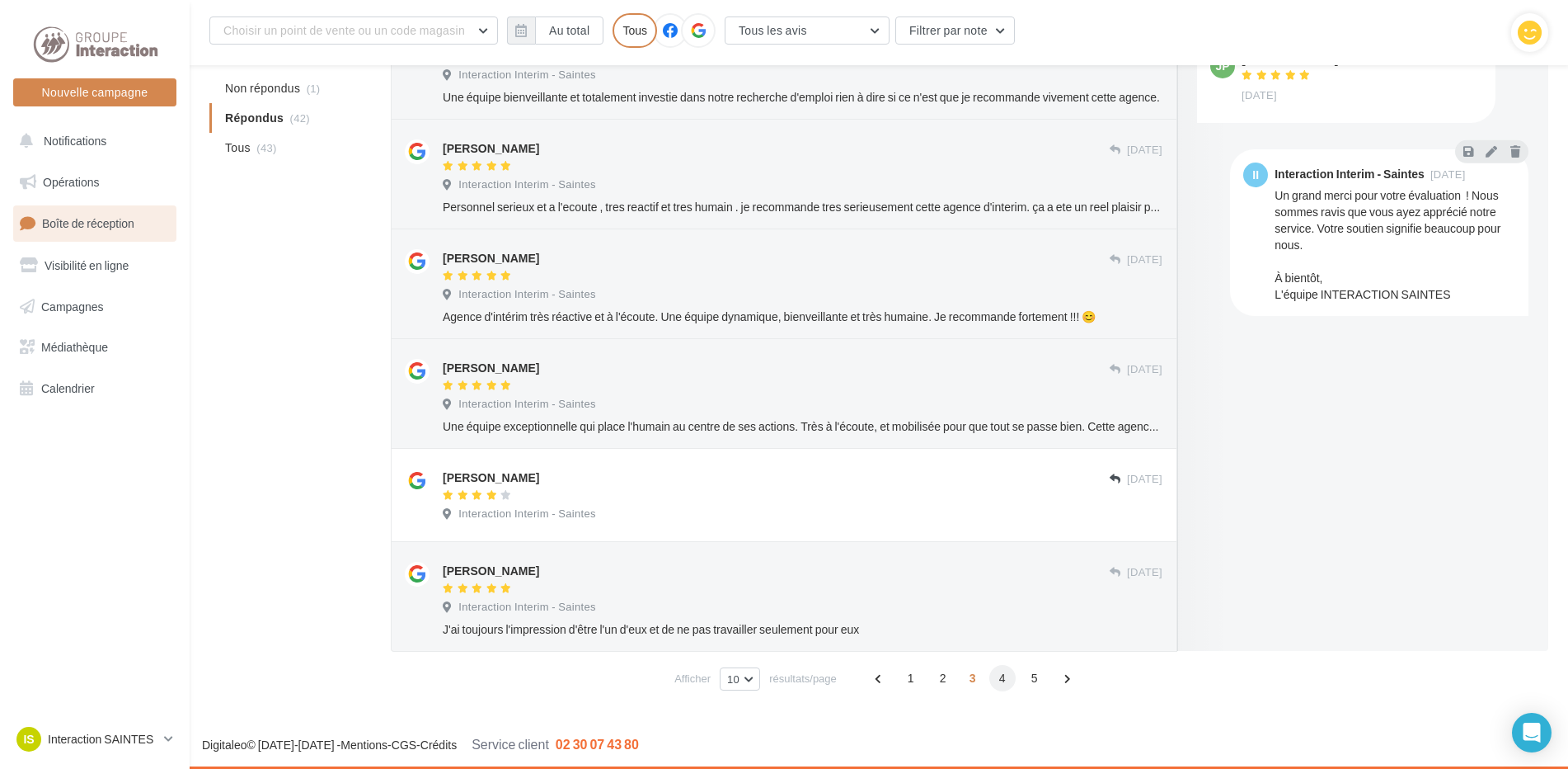
click at [1004, 677] on span "4" at bounding box center [1003, 678] width 27 height 27
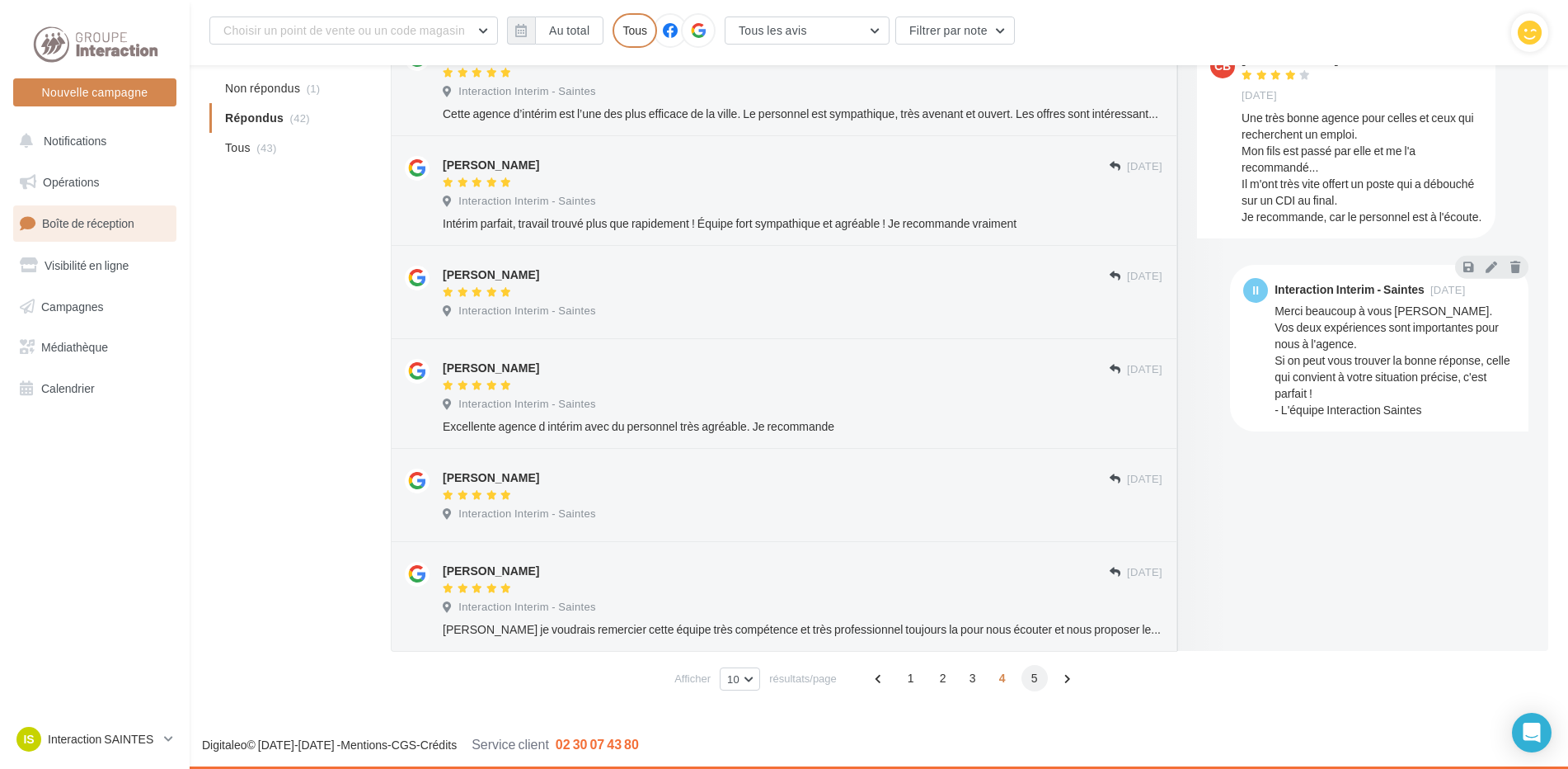
click at [1037, 675] on span "5" at bounding box center [1035, 678] width 27 height 27
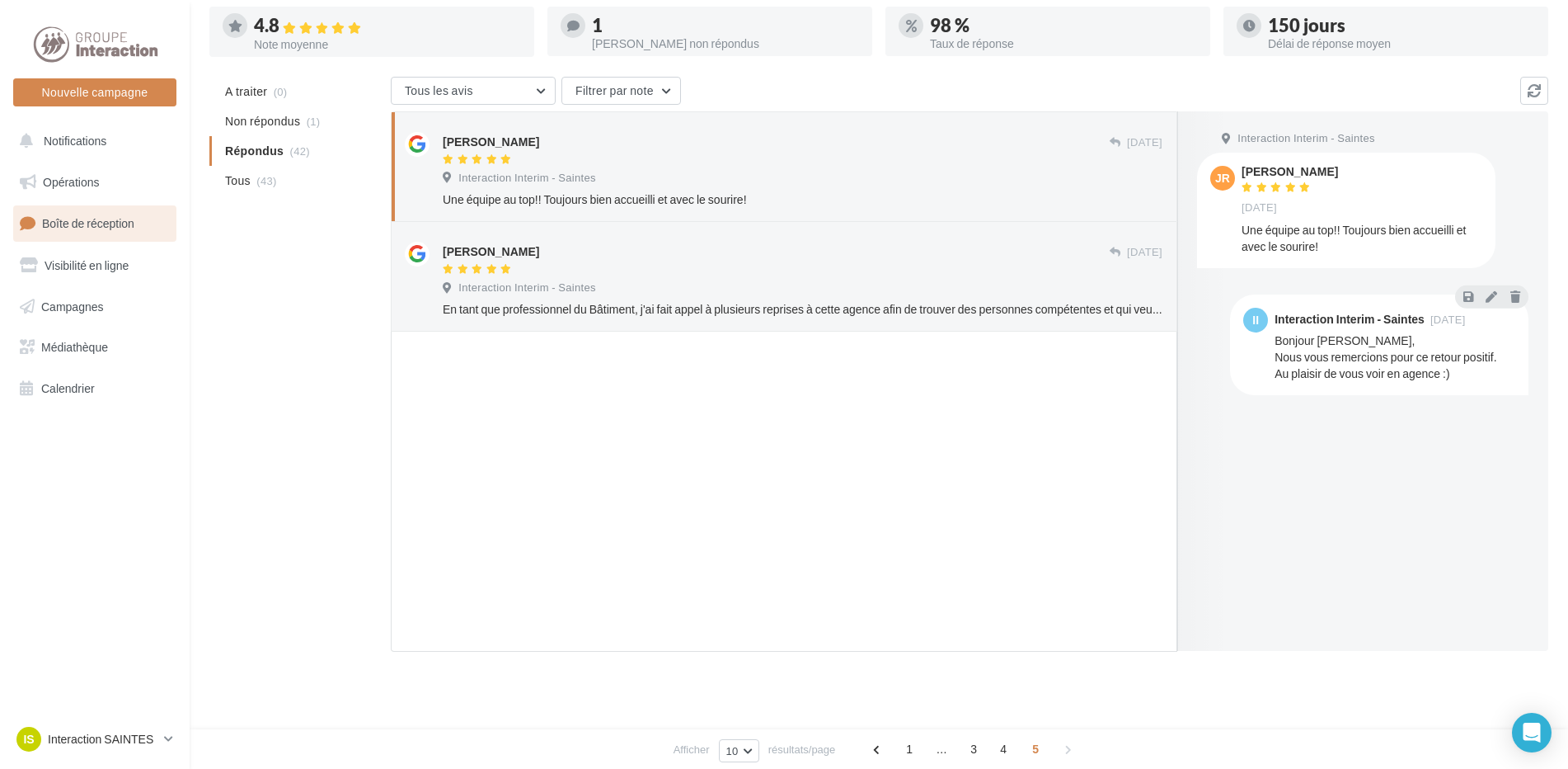
scroll to position [0, 0]
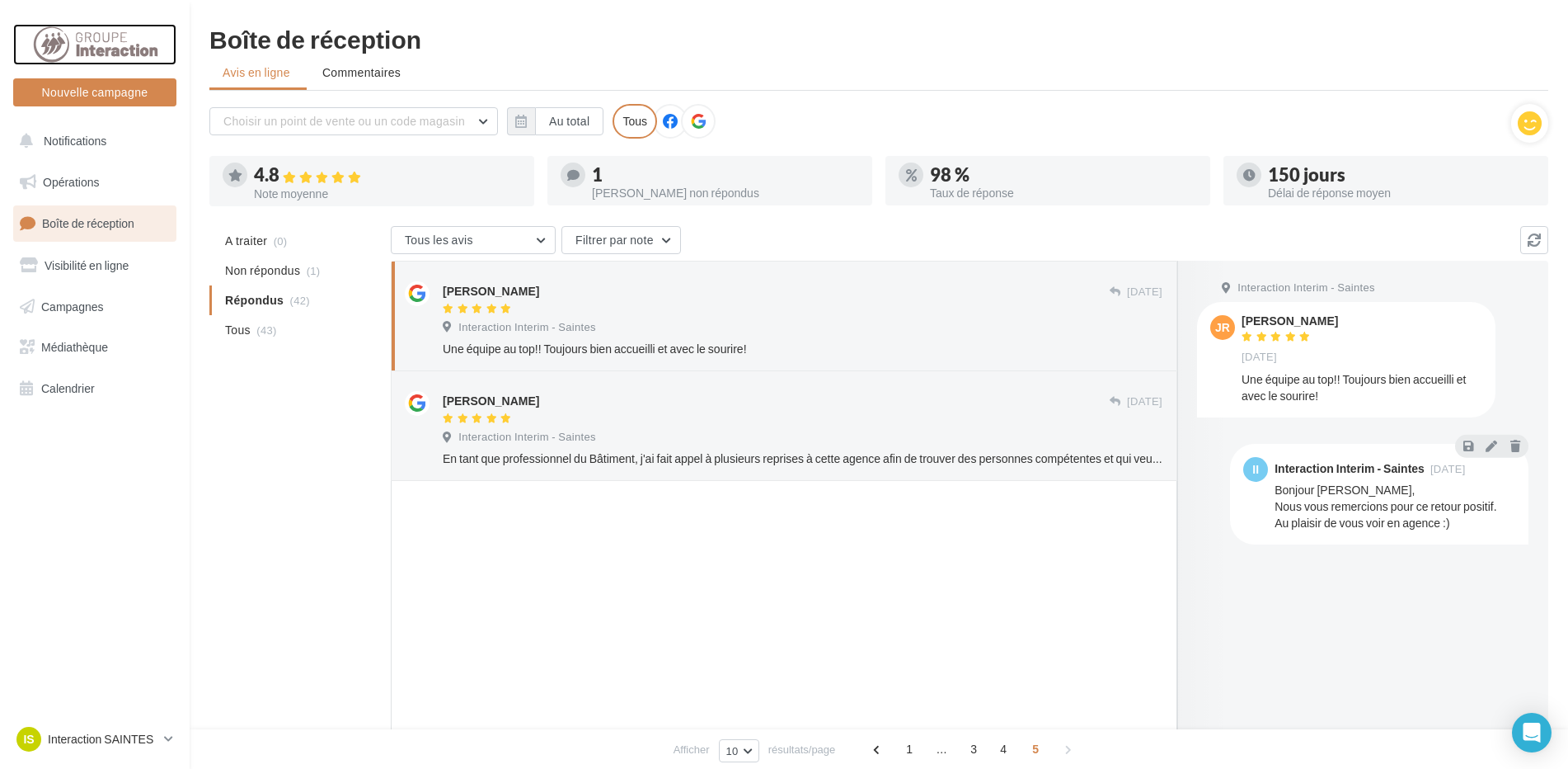
click at [122, 38] on div at bounding box center [95, 45] width 132 height 41
